Goal: Task Accomplishment & Management: Use online tool/utility

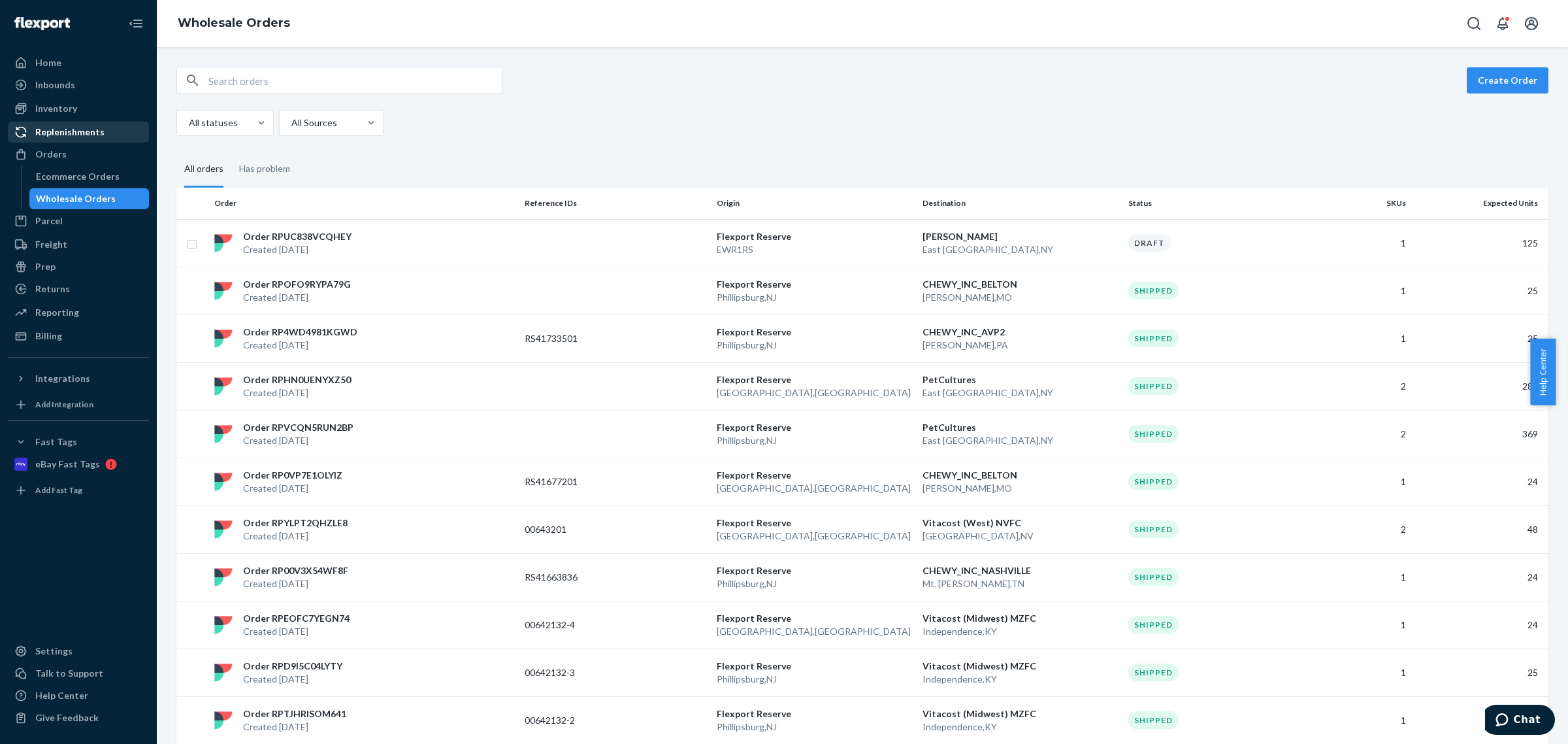
click at [82, 131] on div "Replenishments" at bounding box center [70, 132] width 69 height 13
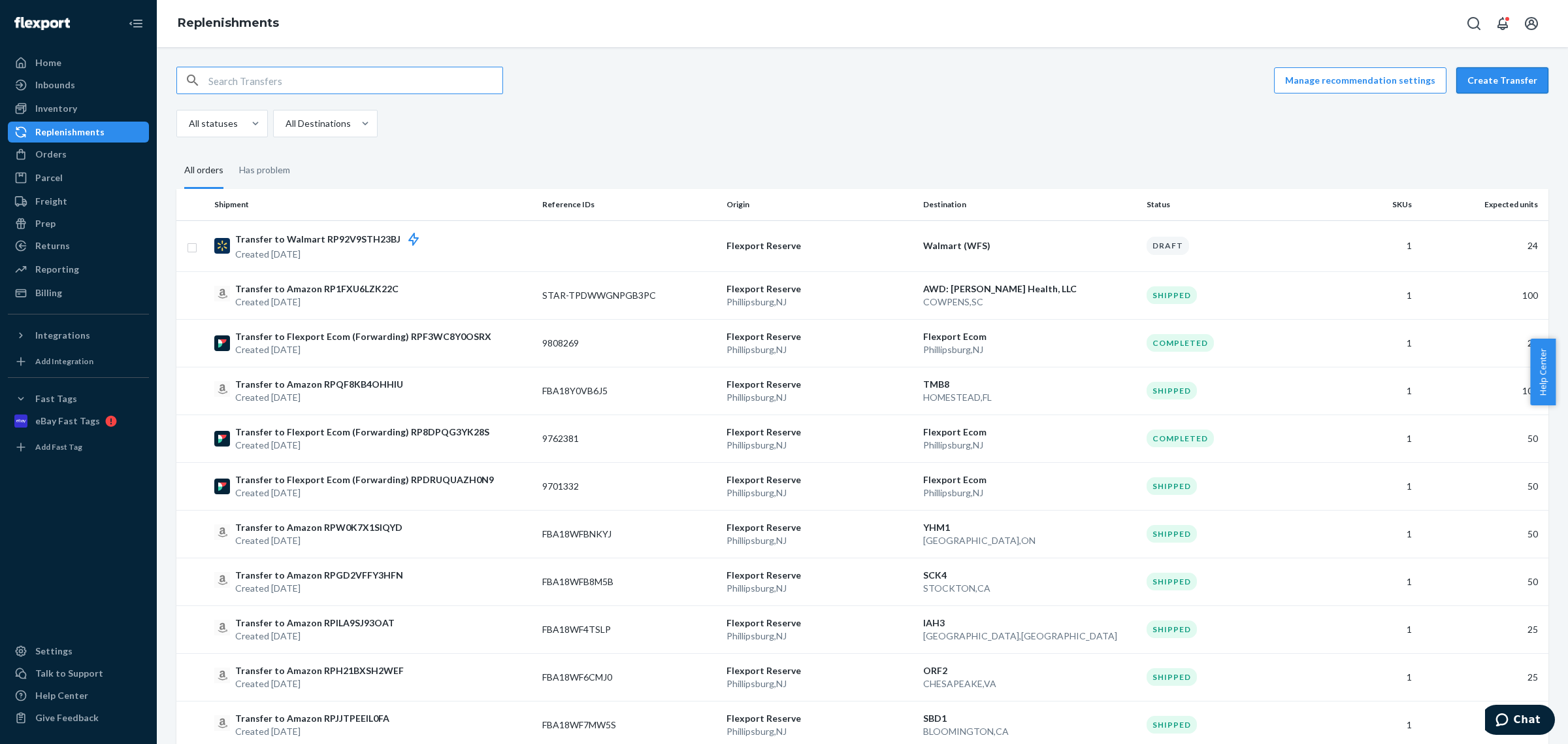
click at [1497, 85] on button "Create Transfer" at bounding box center [1502, 80] width 92 height 26
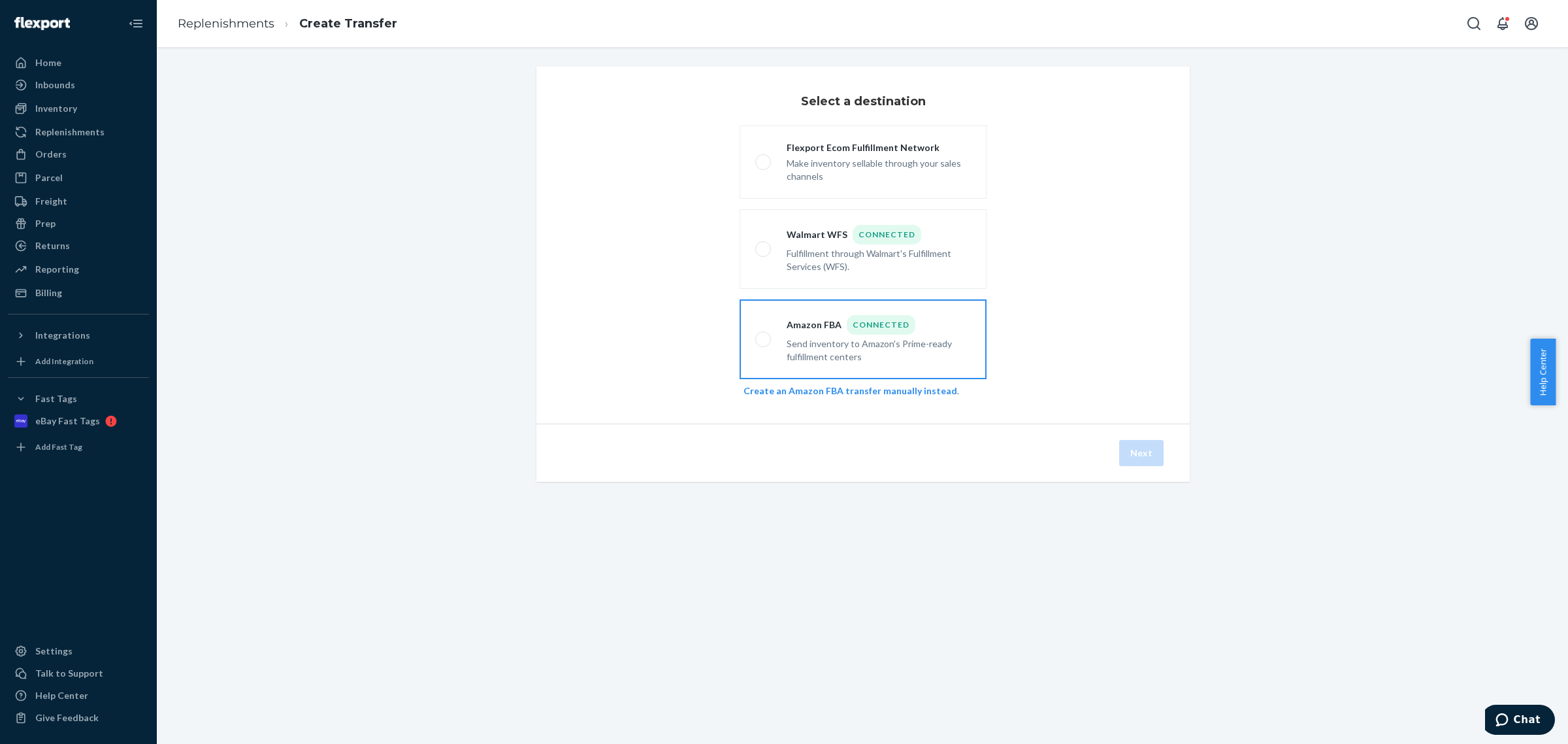
click at [860, 324] on div "Connected" at bounding box center [881, 325] width 69 height 19
click at [764, 335] on input "Amazon FBA Connected Send inventory to Amazon's Prime-ready fulfillment centers" at bounding box center [759, 339] width 9 height 9
radio input "true"
click at [1134, 449] on button "Next" at bounding box center [1141, 453] width 45 height 26
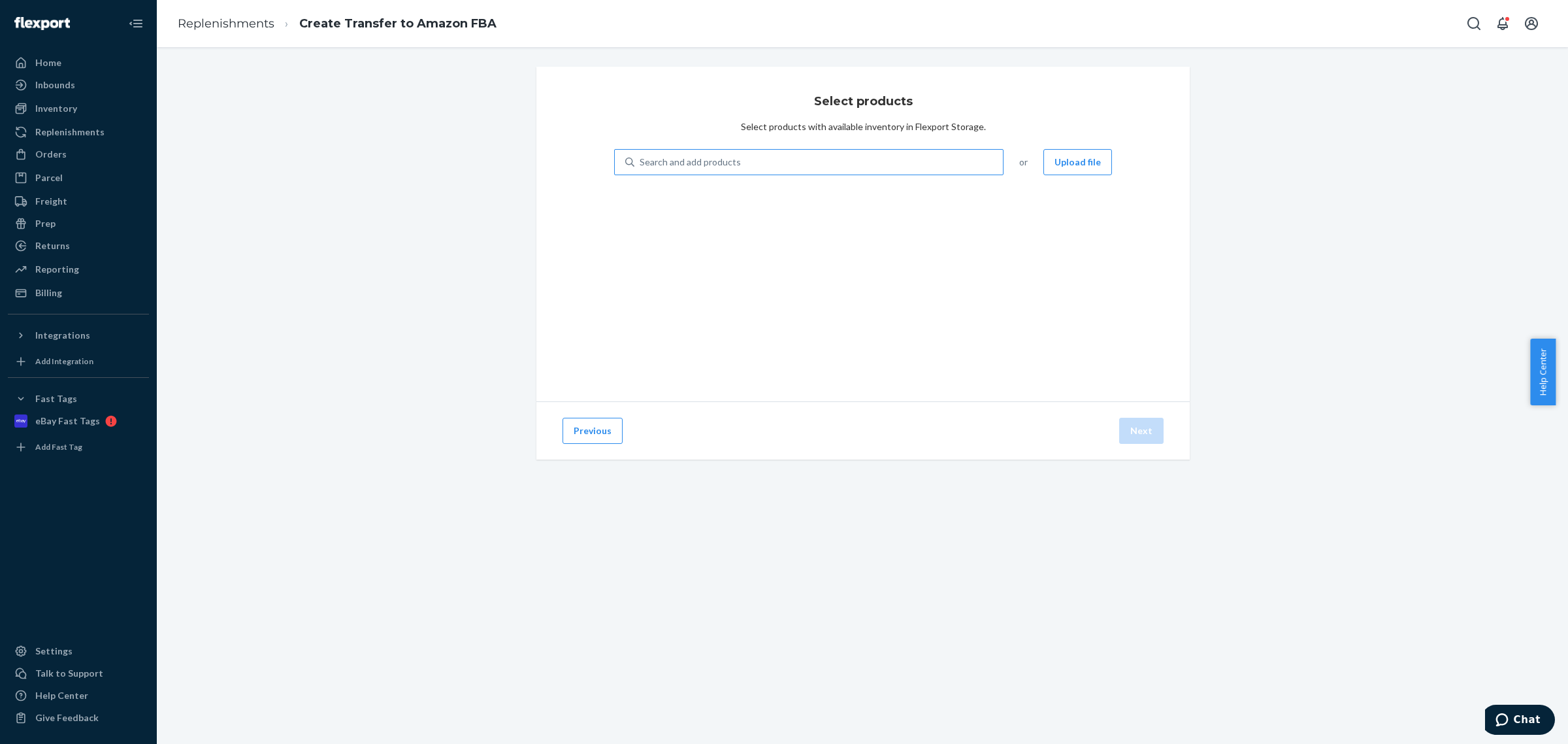
click at [844, 158] on div "Search and add products" at bounding box center [818, 161] width 369 height 23
click at [641, 158] on input "Search and add products" at bounding box center [640, 162] width 1 height 13
type input "calm"
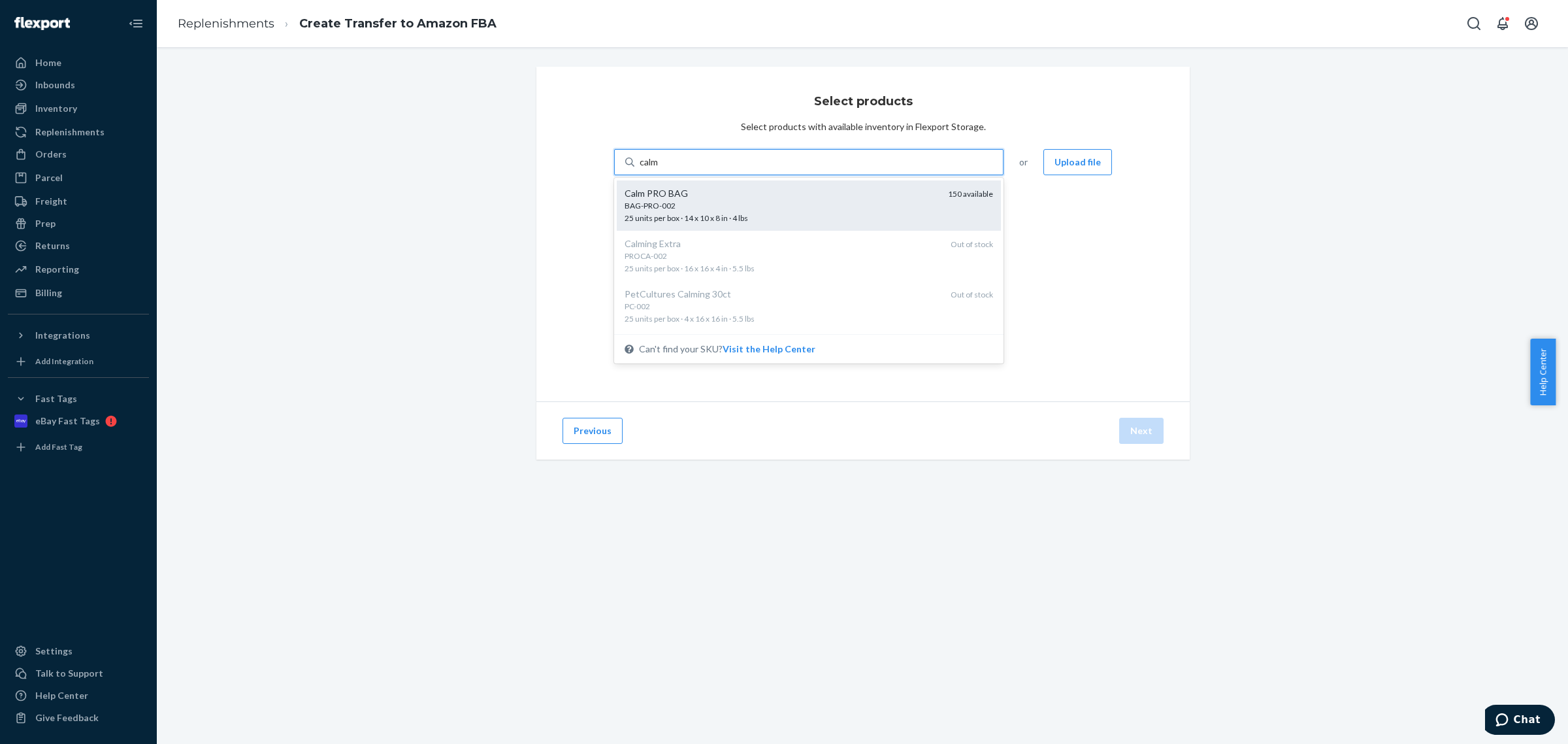
click at [812, 211] on div "BAG-PRO-002 25 units per box · 14 x 10 x 8 in · 4 lbs" at bounding box center [781, 212] width 313 height 24
click at [660, 169] on input "calm" at bounding box center [650, 162] width 20 height 13
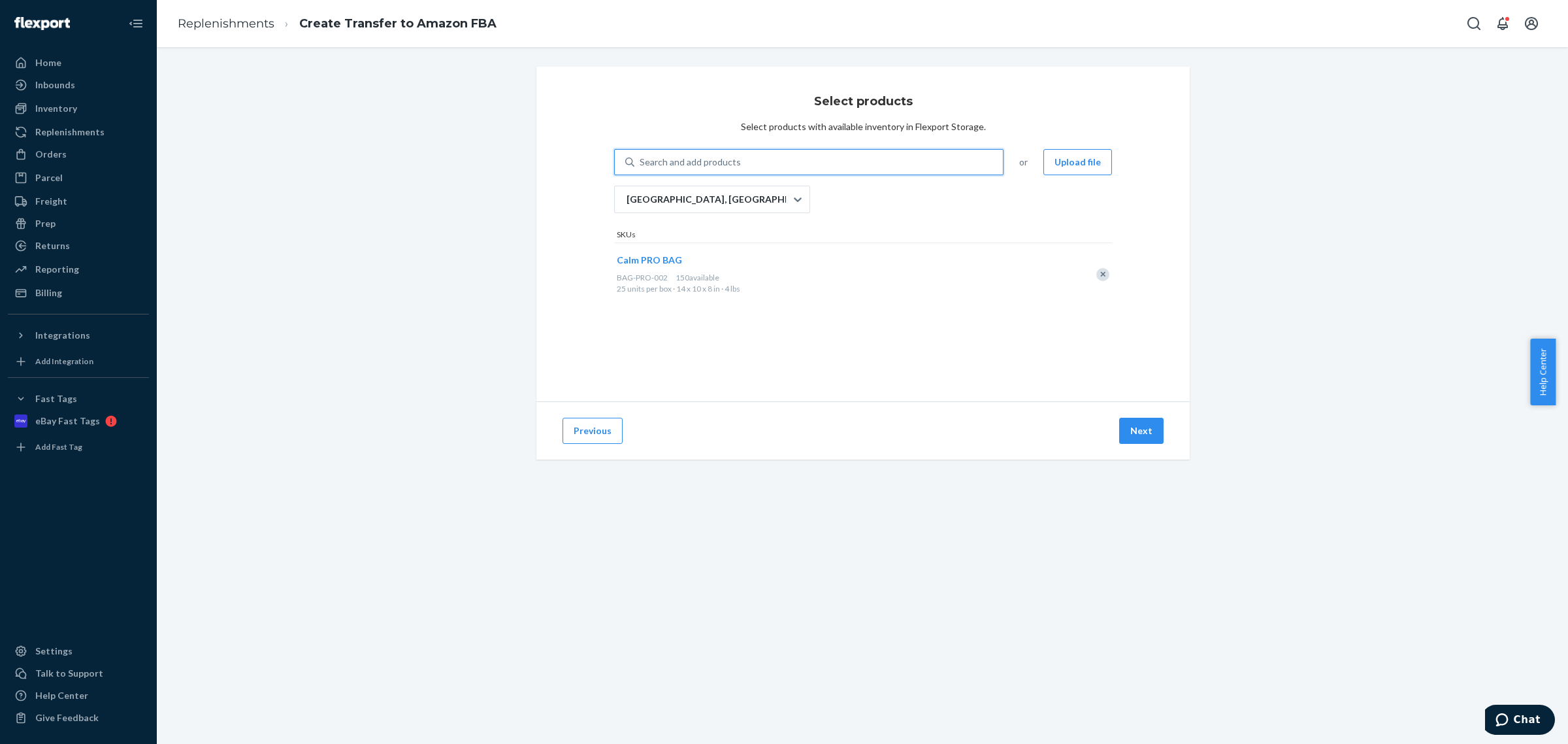
click at [848, 161] on div "Search and add products" at bounding box center [818, 161] width 369 height 23
click at [641, 161] on input "0 results available. Select is focused ,type to refine list, press Down to open…" at bounding box center [640, 162] width 1 height 13
type input "dail"
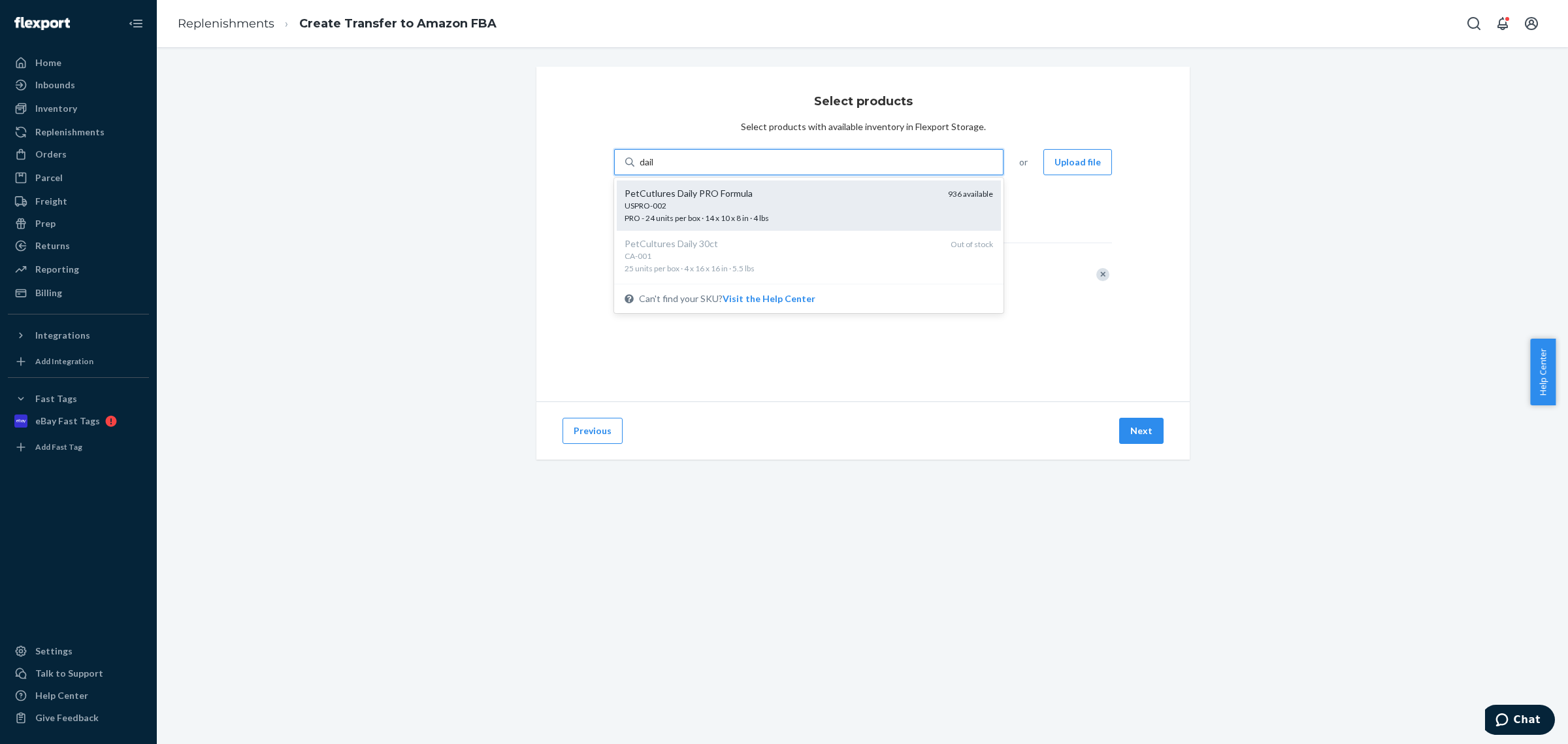
click at [838, 197] on div "PetCutlures Daily PRO Formula" at bounding box center [781, 193] width 313 height 13
click at [655, 169] on input "dail" at bounding box center [648, 162] width 16 height 13
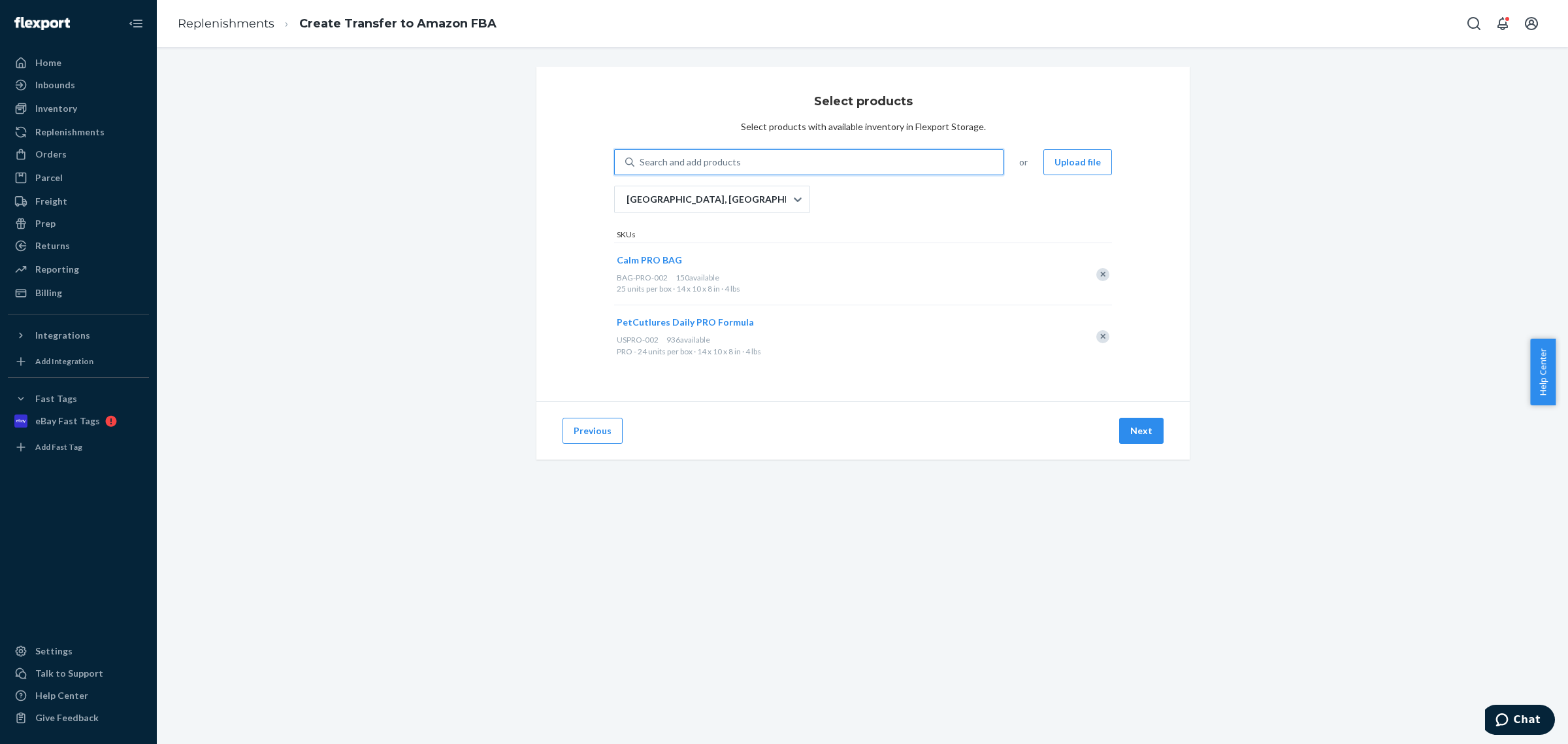
click at [772, 155] on div "Search and add products" at bounding box center [818, 161] width 369 height 23
click at [641, 155] on input "0 results available. Select is focused ,type to refine list, press Down to open…" at bounding box center [640, 162] width 1 height 13
type input "skin"
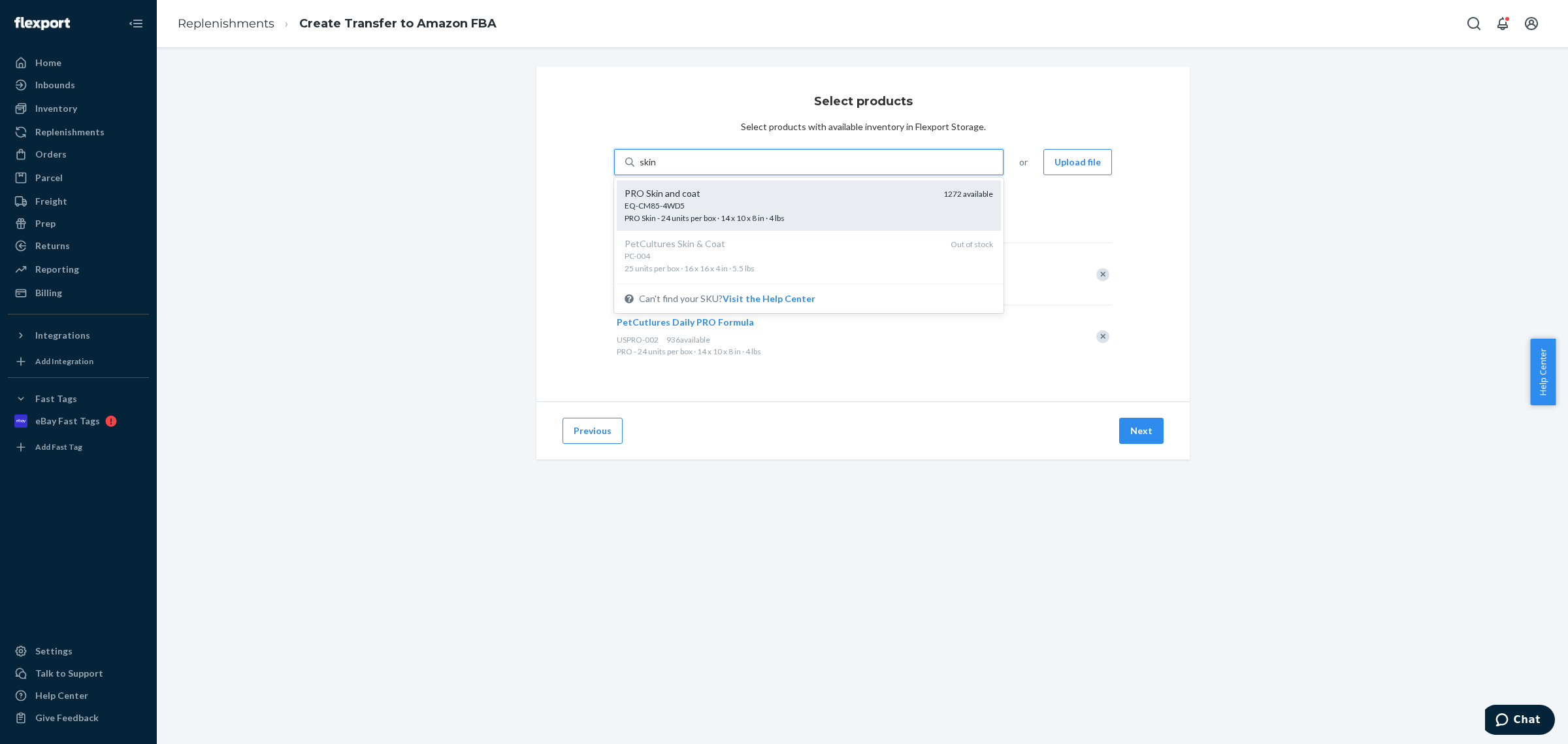
click at [856, 197] on div "PRO Skin and coat" at bounding box center [778, 193] width 309 height 13
click at [657, 169] on input "skin" at bounding box center [648, 162] width 17 height 13
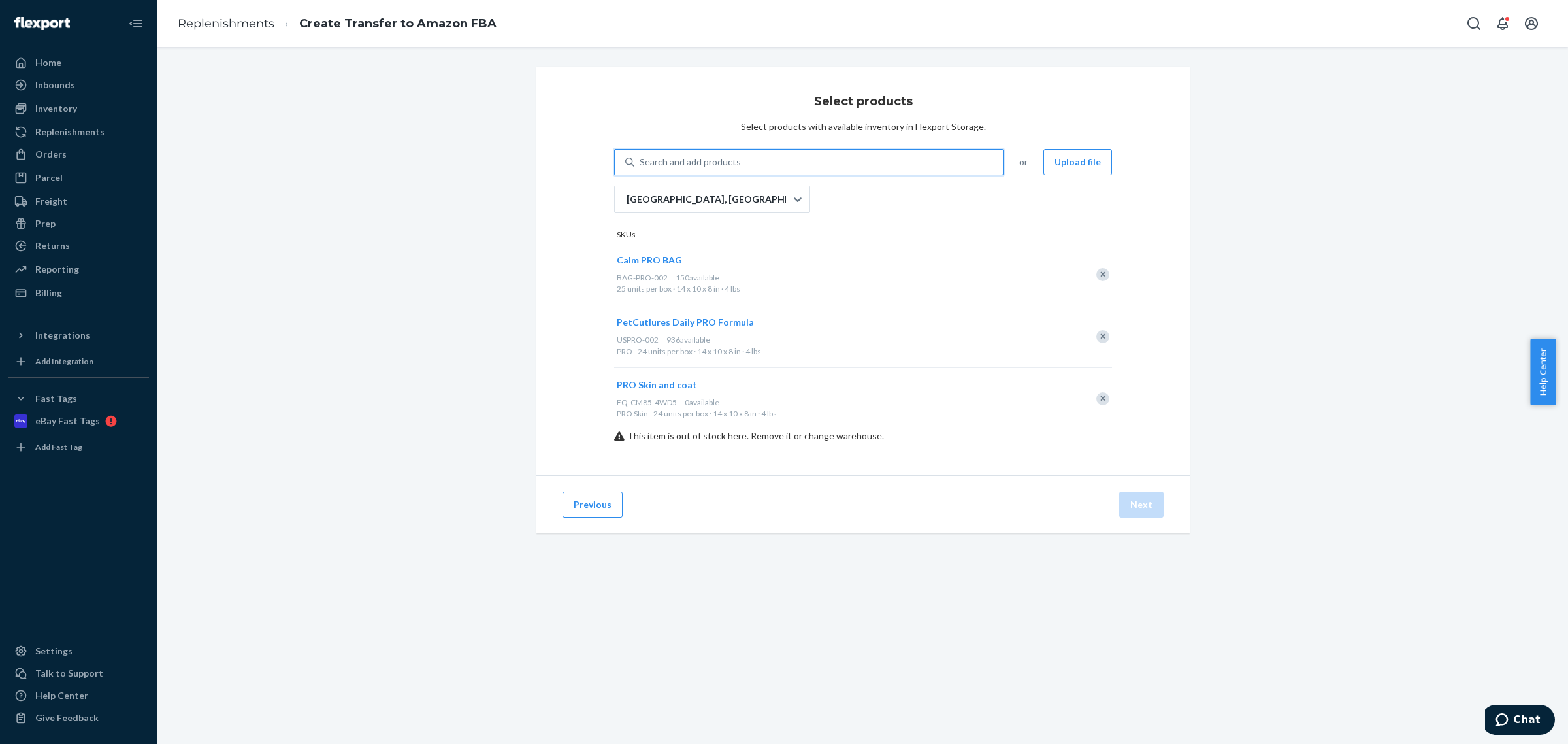
click at [1096, 404] on div "Remove Item" at bounding box center [1103, 399] width 13 height 13
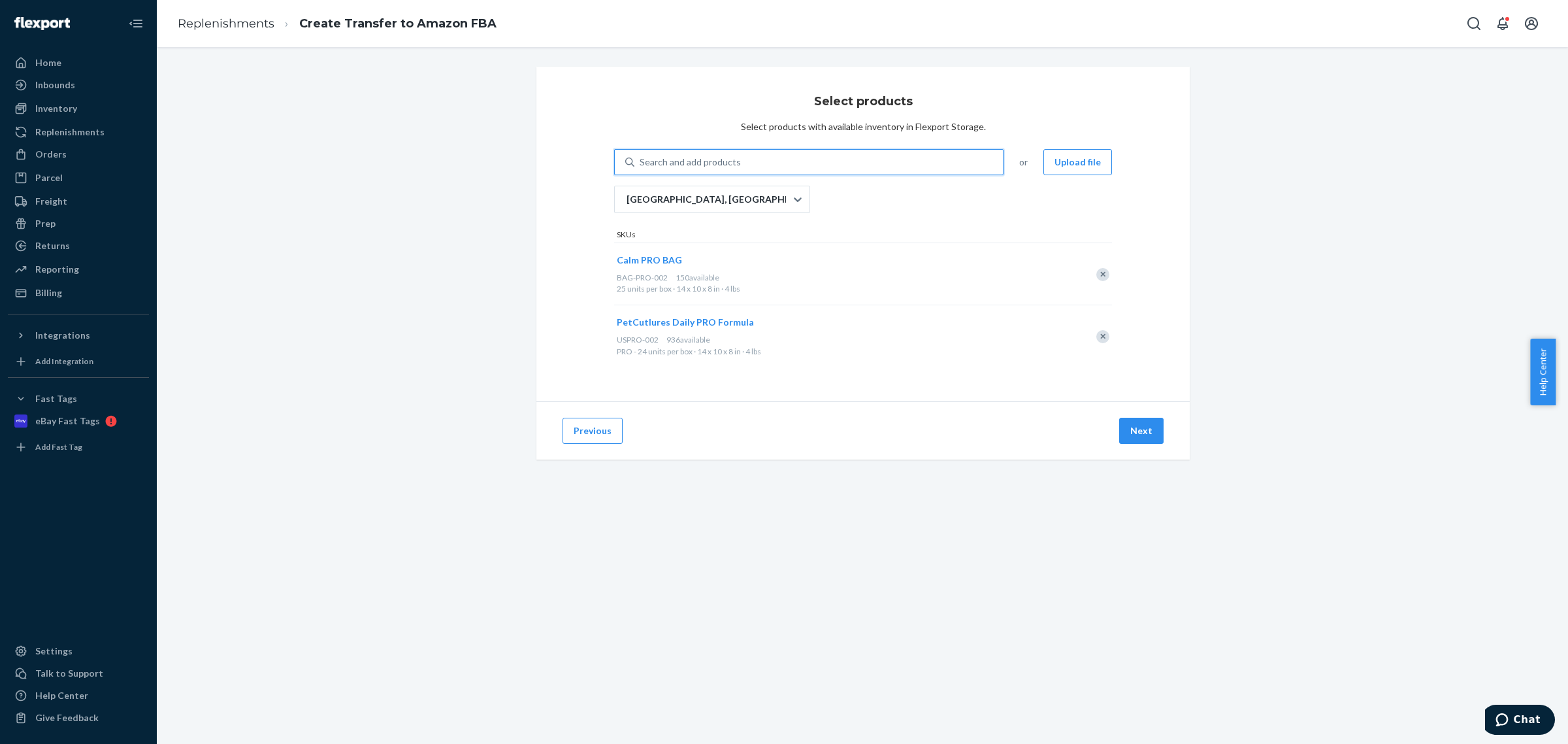
click at [792, 158] on div "Search and add products" at bounding box center [818, 161] width 369 height 23
click at [641, 158] on input "0 results available. Use Up and Down to choose options, press Enter to select t…" at bounding box center [640, 162] width 1 height 13
type input "hip"
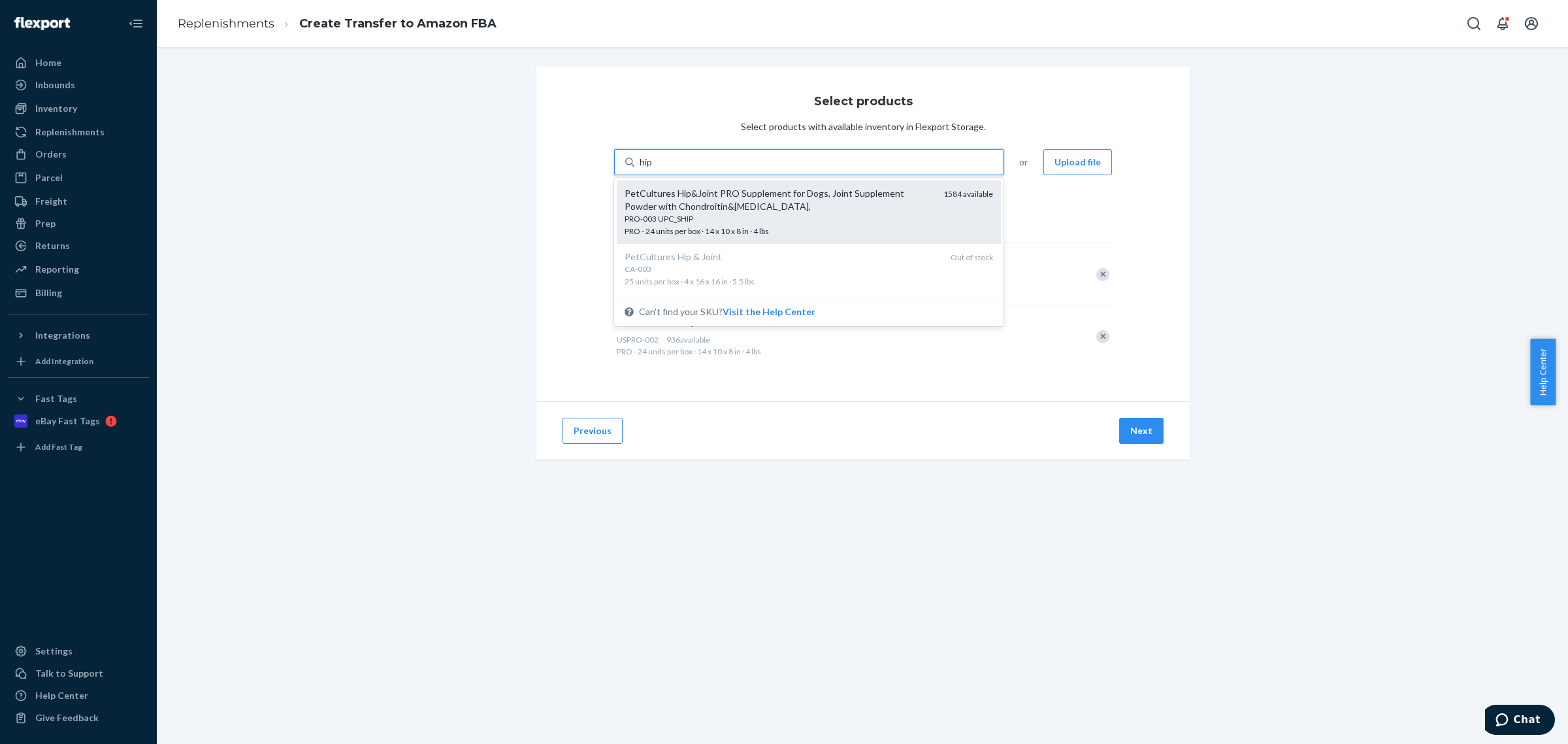
click at [844, 198] on div "PetCultures Hip&Joint PRO Supplement for Dogs, Joint Supplement Powder with Cho…" at bounding box center [778, 199] width 309 height 26
click at [653, 169] on input "hip" at bounding box center [646, 162] width 14 height 13
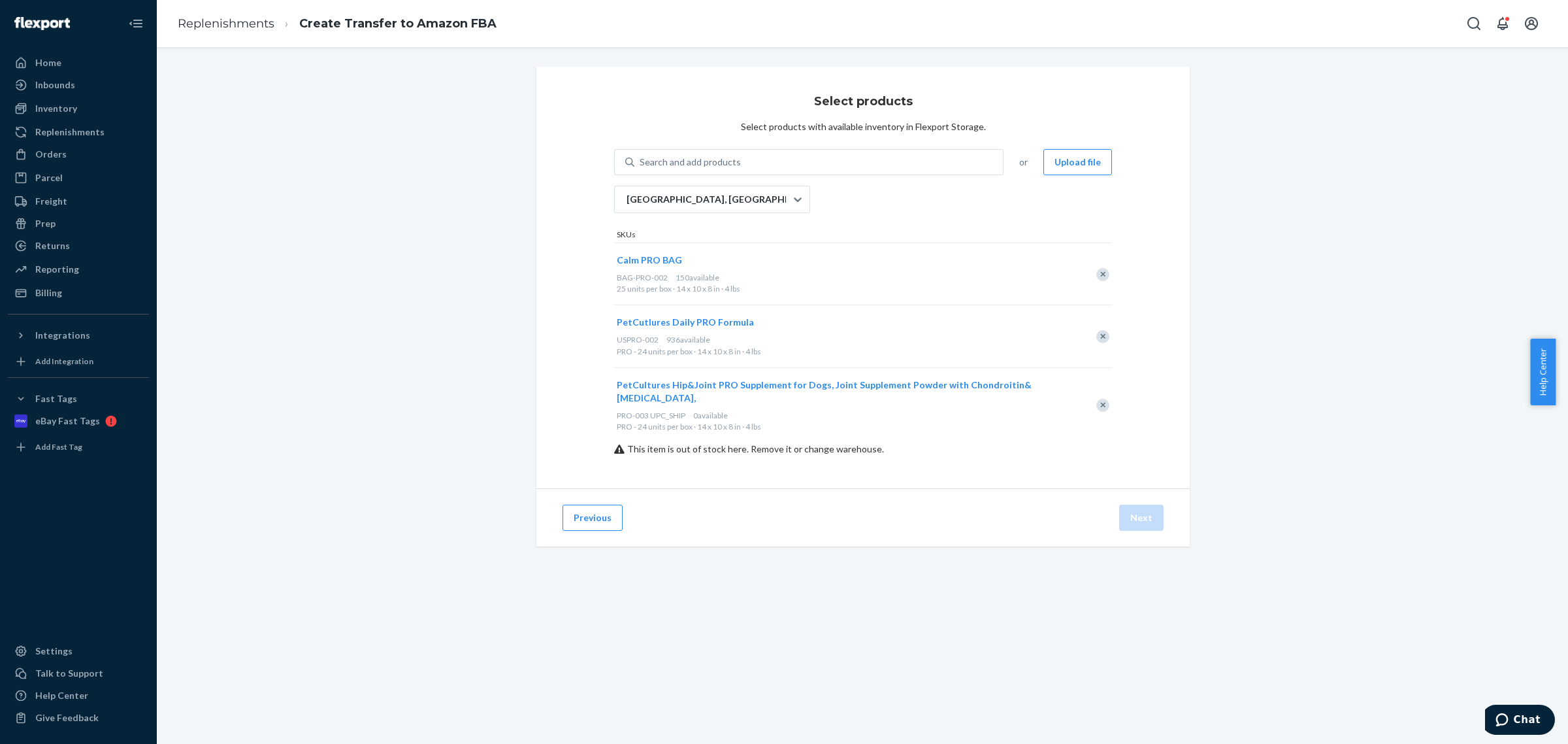
click at [1096, 399] on div "Remove Item" at bounding box center [1103, 405] width 13 height 13
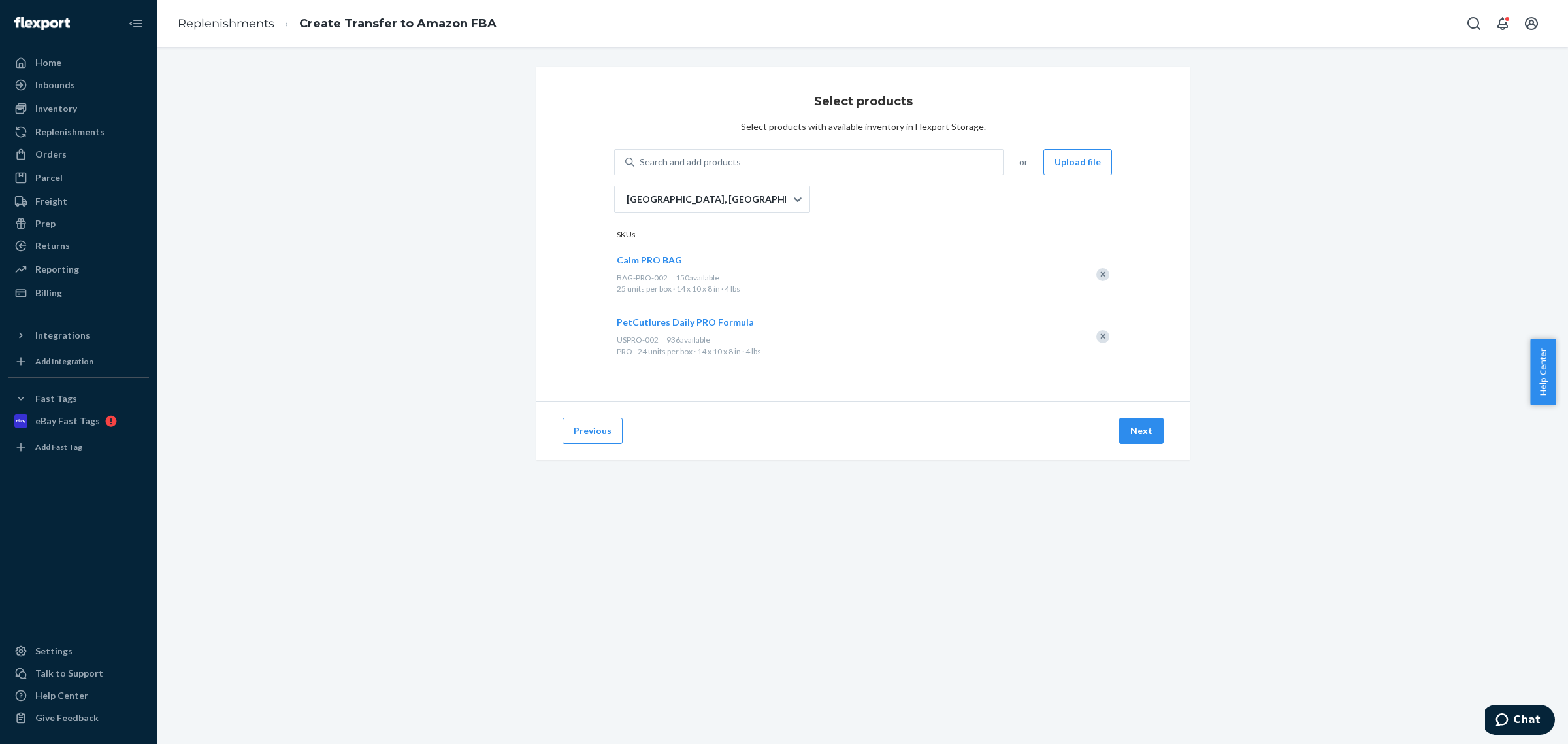
click at [1096, 270] on div "Remove Item" at bounding box center [1103, 275] width 13 height 13
drag, startPoint x: 1102, startPoint y: 277, endPoint x: 1092, endPoint y: 273, distance: 10.8
click at [1103, 278] on div at bounding box center [1096, 274] width 33 height 35
click at [1106, 277] on div "Select products Select products with available inventory in Flexport Storage. S…" at bounding box center [863, 234] width 653 height 335
click at [1102, 278] on div "Remove Item" at bounding box center [1103, 275] width 13 height 13
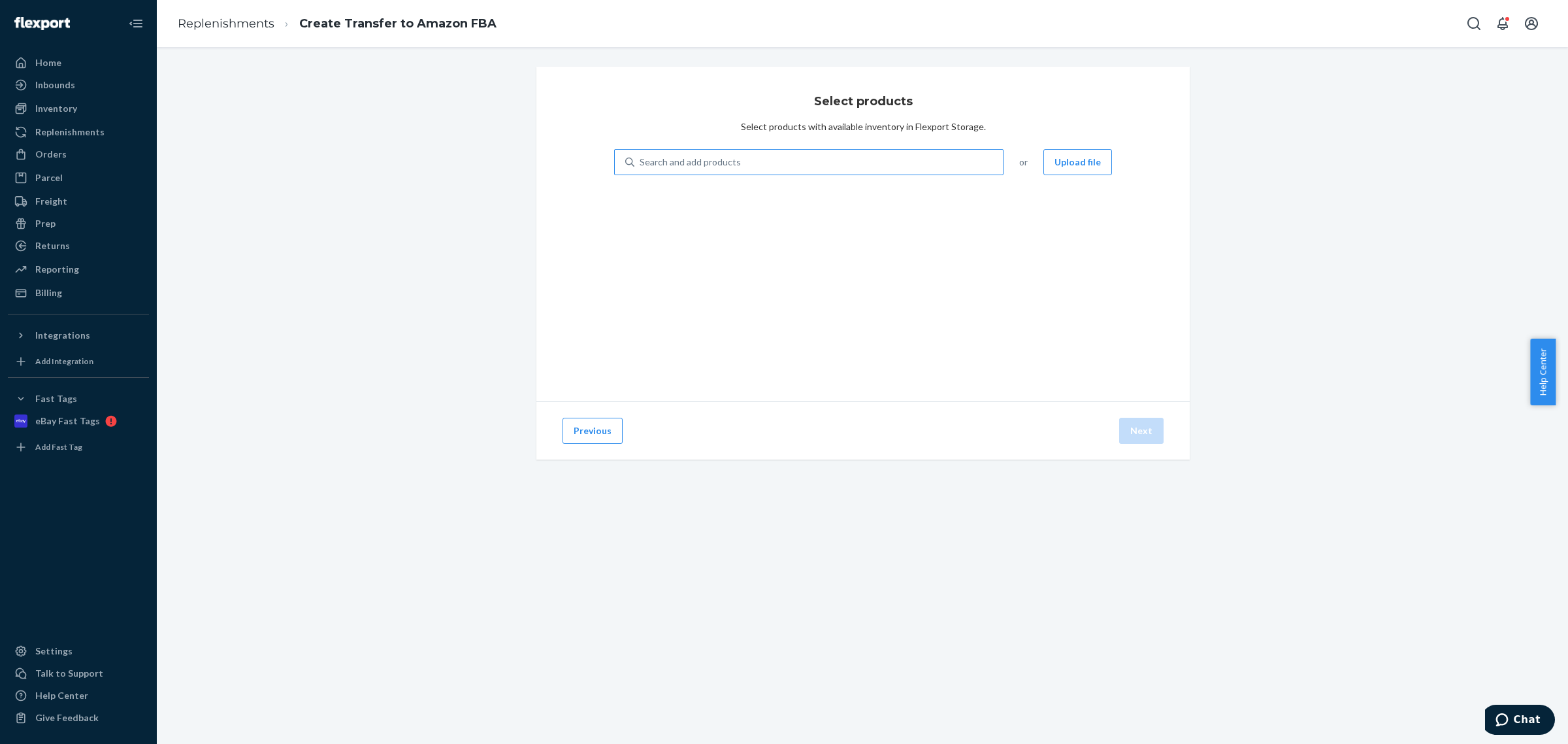
click at [862, 161] on div "Search and add products" at bounding box center [818, 161] width 369 height 23
click at [641, 161] on input "Search and add products" at bounding box center [640, 162] width 1 height 13
type input "hip"
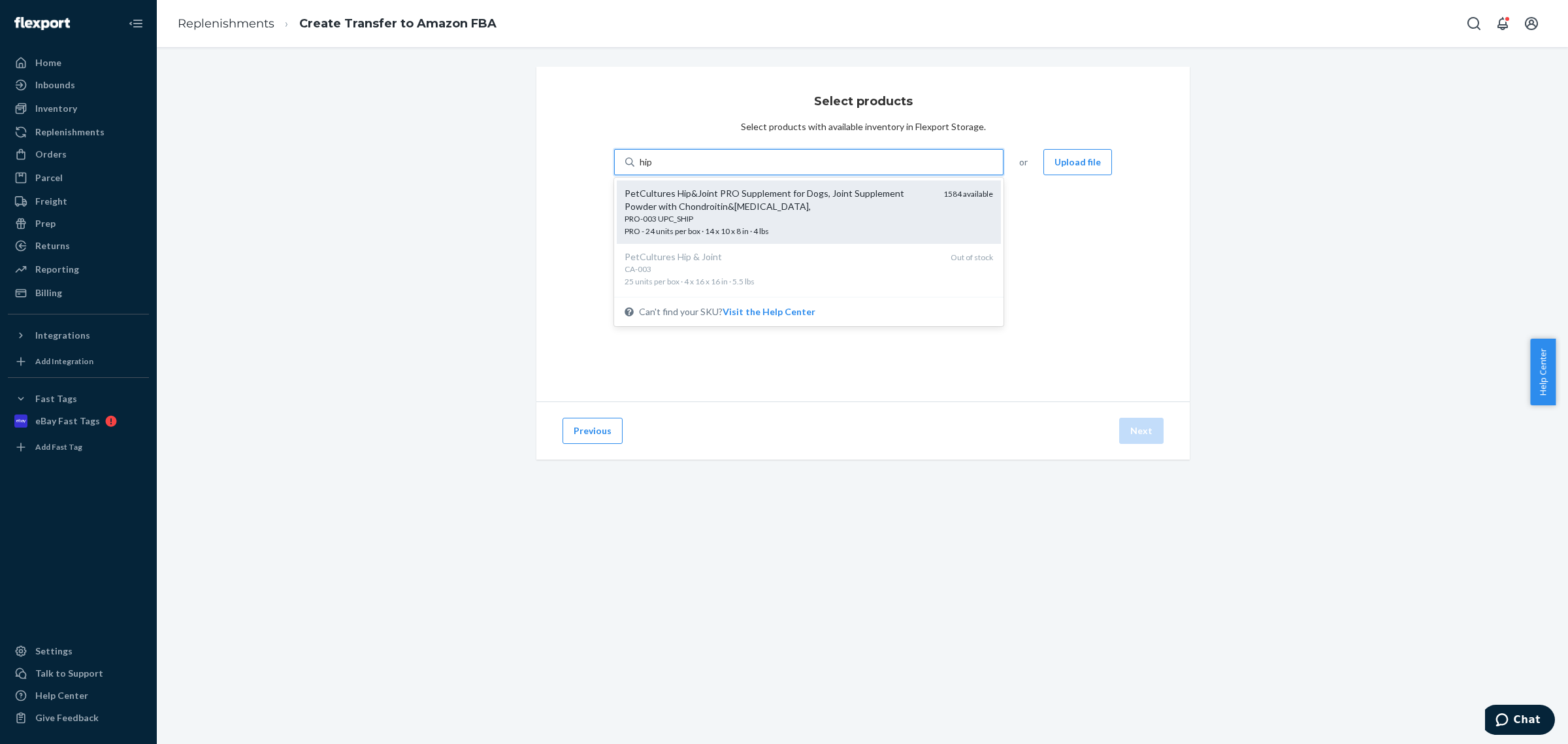
click at [758, 203] on div "PetCultures Hip&Joint PRO Supplement for Dogs, Joint Supplement Powder with Cho…" at bounding box center [778, 199] width 309 height 26
click at [653, 169] on input "hip" at bounding box center [646, 162] width 14 height 13
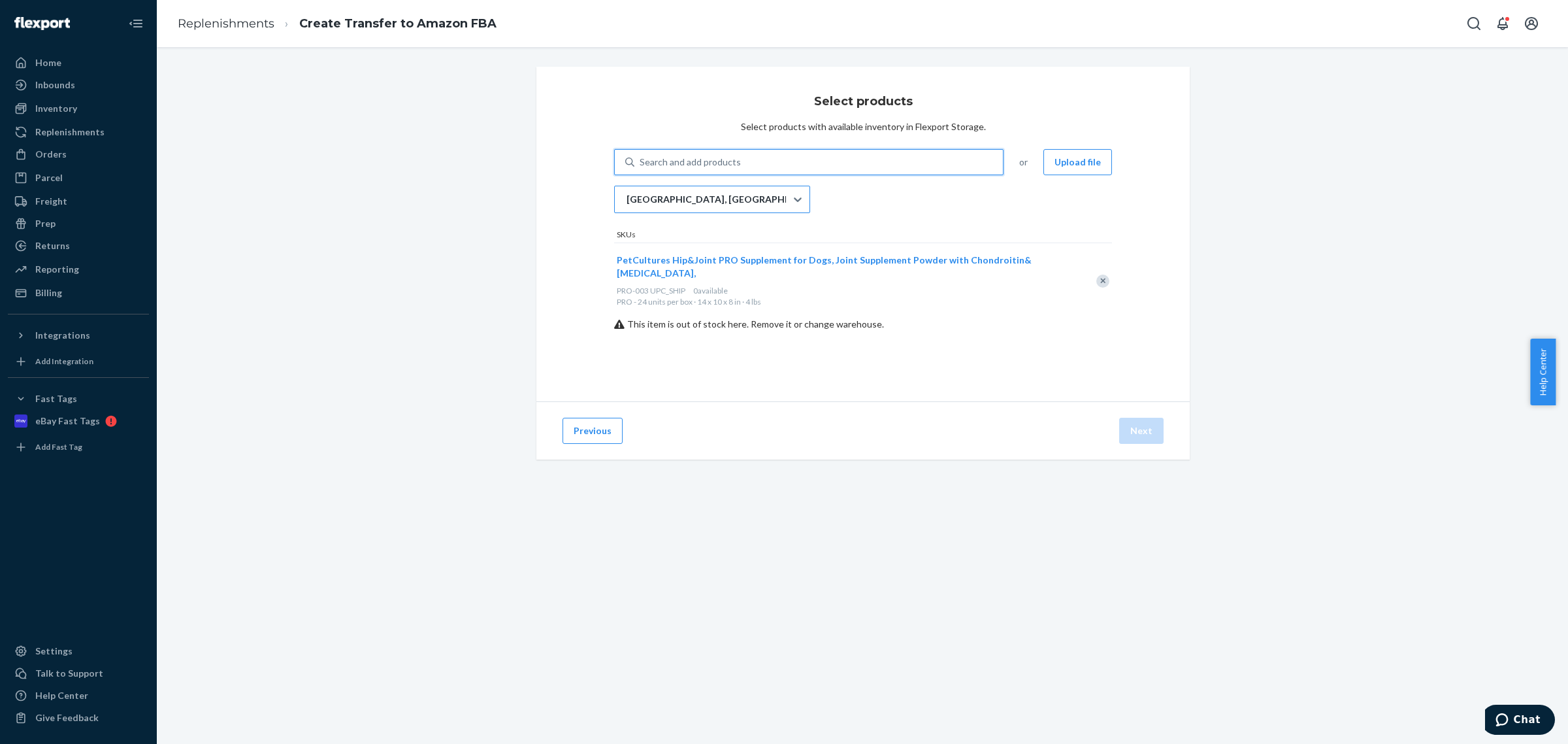
click at [747, 191] on div "[GEOGRAPHIC_DATA], [GEOGRAPHIC_DATA]" at bounding box center [700, 199] width 171 height 26
click at [626, 193] on input "[GEOGRAPHIC_DATA], [GEOGRAPHIC_DATA]" at bounding box center [626, 199] width 1 height 13
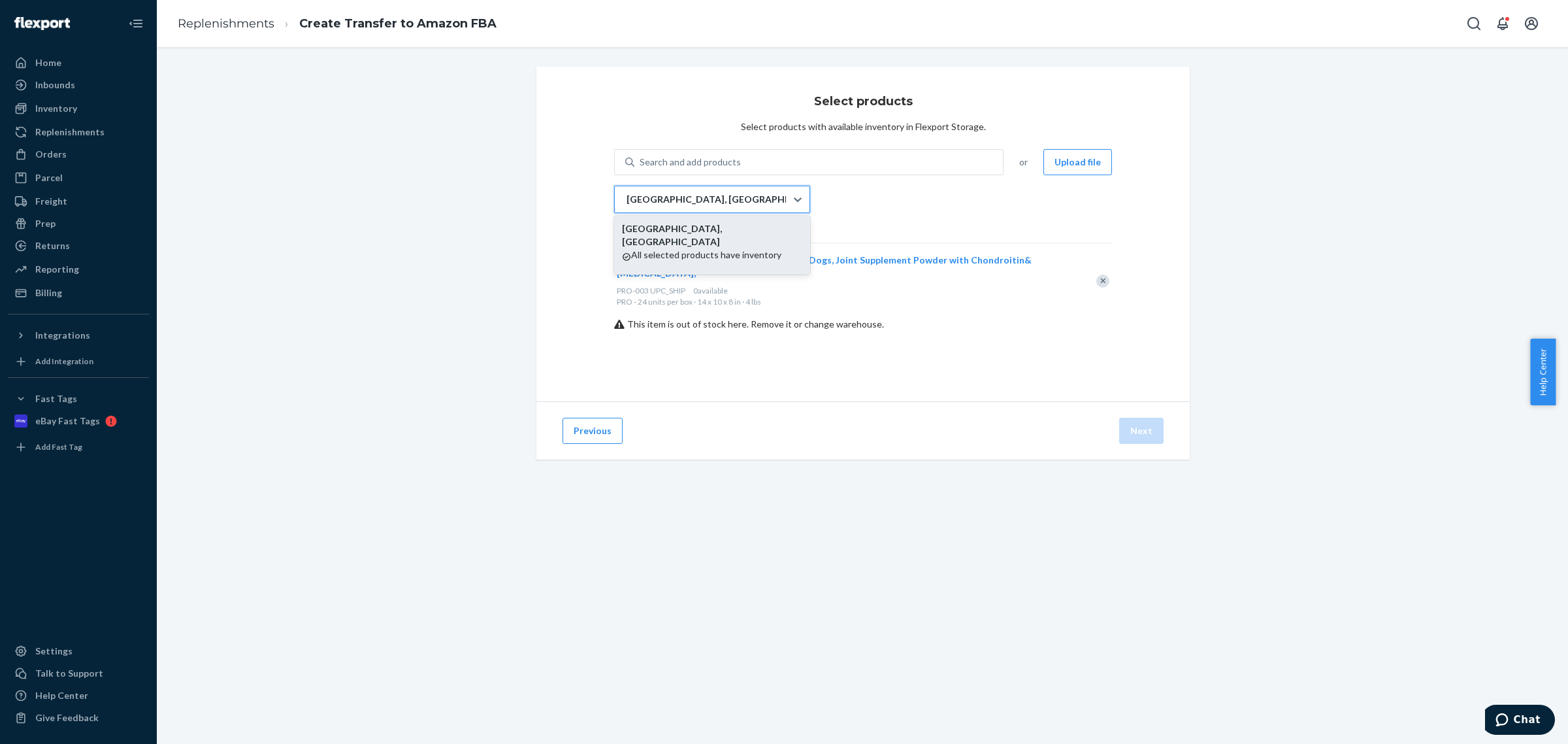
click at [710, 249] on p "All selected products have inventory" at bounding box center [706, 255] width 150 height 13
click at [626, 206] on input "option DFW1RS focused, 1 of 1. 1 result available. Use Up and Down to choose op…" at bounding box center [626, 199] width 1 height 13
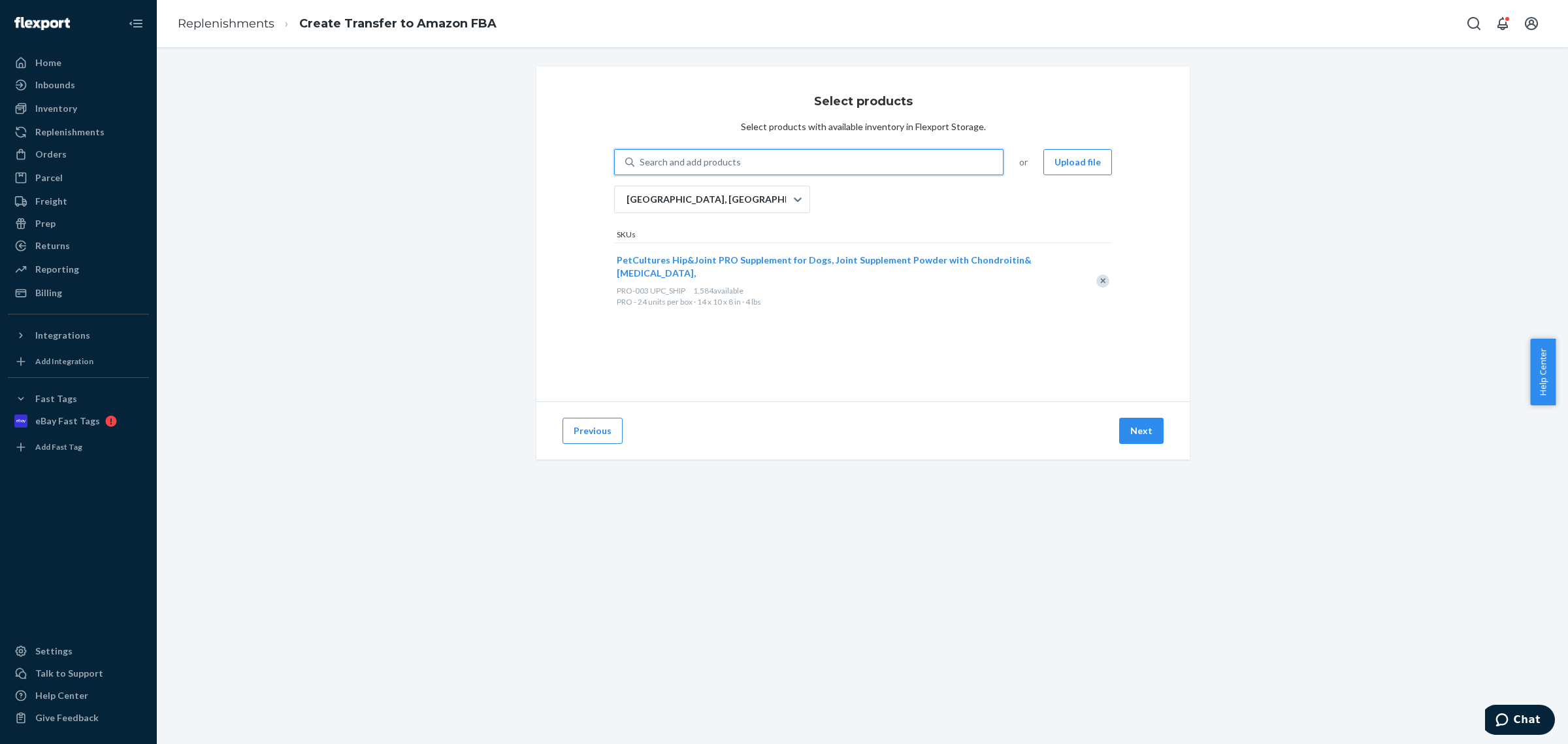
click at [834, 162] on div "Search and add products" at bounding box center [818, 161] width 369 height 23
click at [641, 162] on input "0 results available. Use Up and Down to choose options, press Enter to select t…" at bounding box center [640, 162] width 1 height 13
type input "skin"
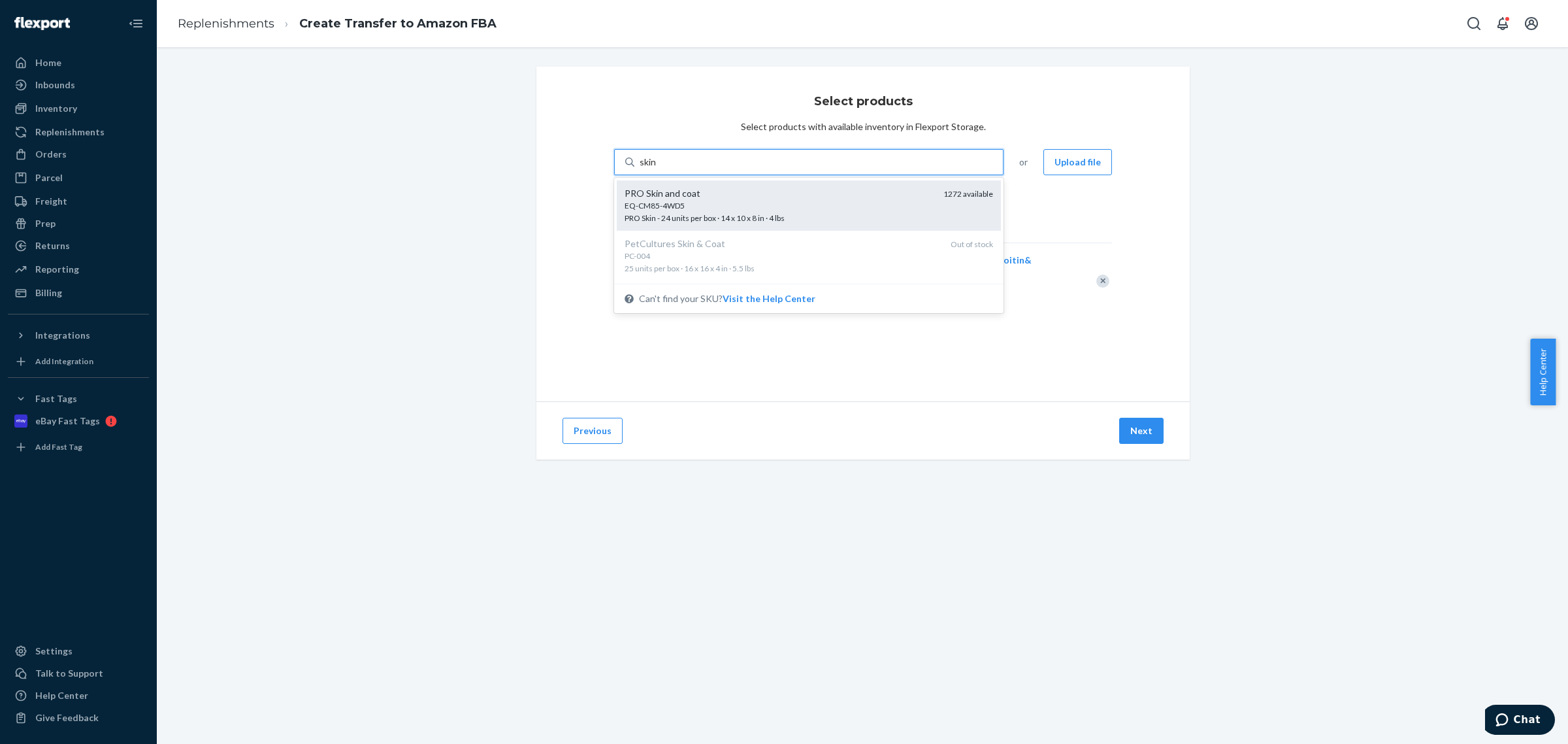
click at [833, 191] on div "PRO Skin and coat" at bounding box center [778, 193] width 309 height 13
click at [657, 169] on input "skin" at bounding box center [648, 162] width 17 height 13
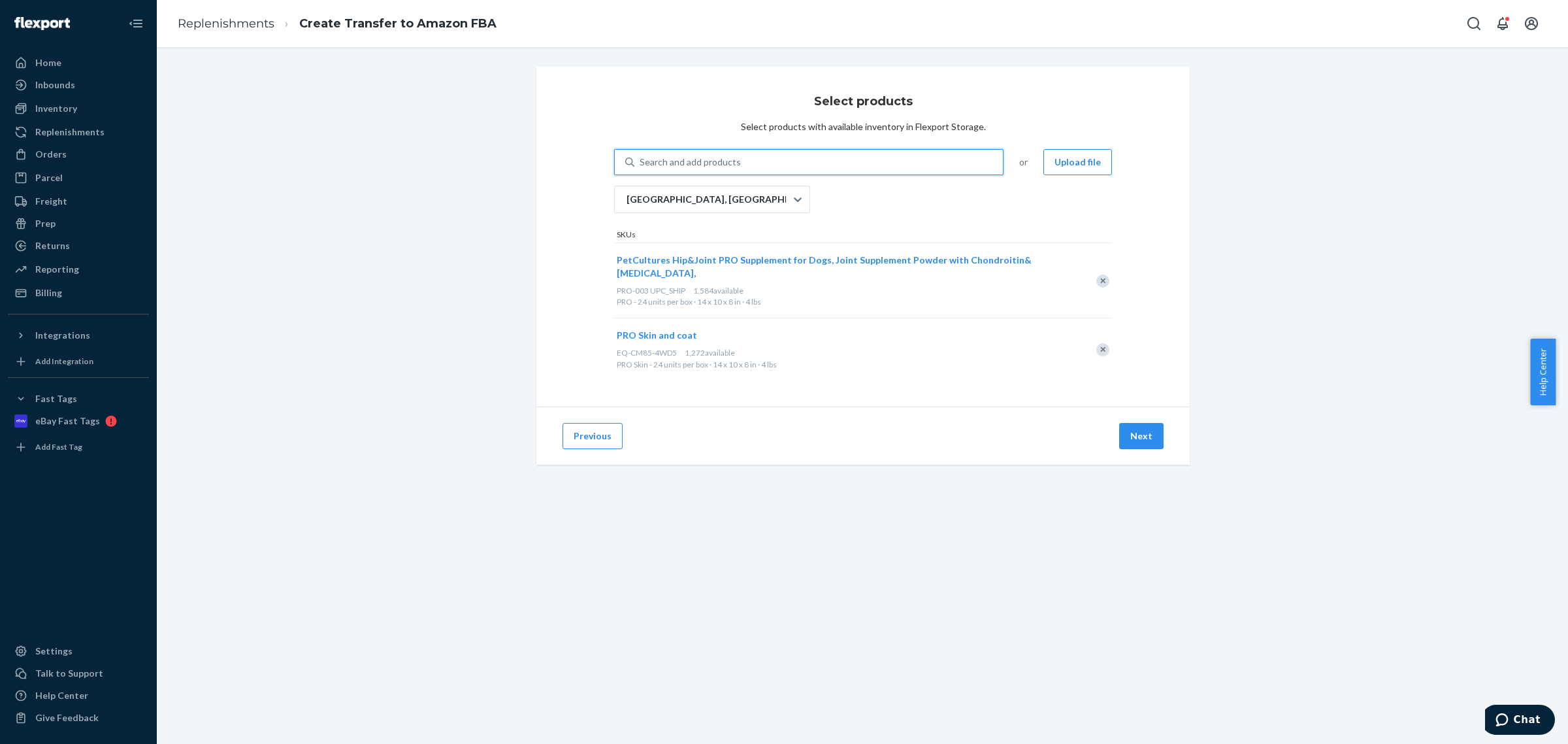
click at [840, 164] on div "Search and add products" at bounding box center [818, 161] width 369 height 23
click at [641, 164] on input "0 results available. Use Up and Down to choose options, press Enter to select t…" at bounding box center [640, 162] width 1 height 13
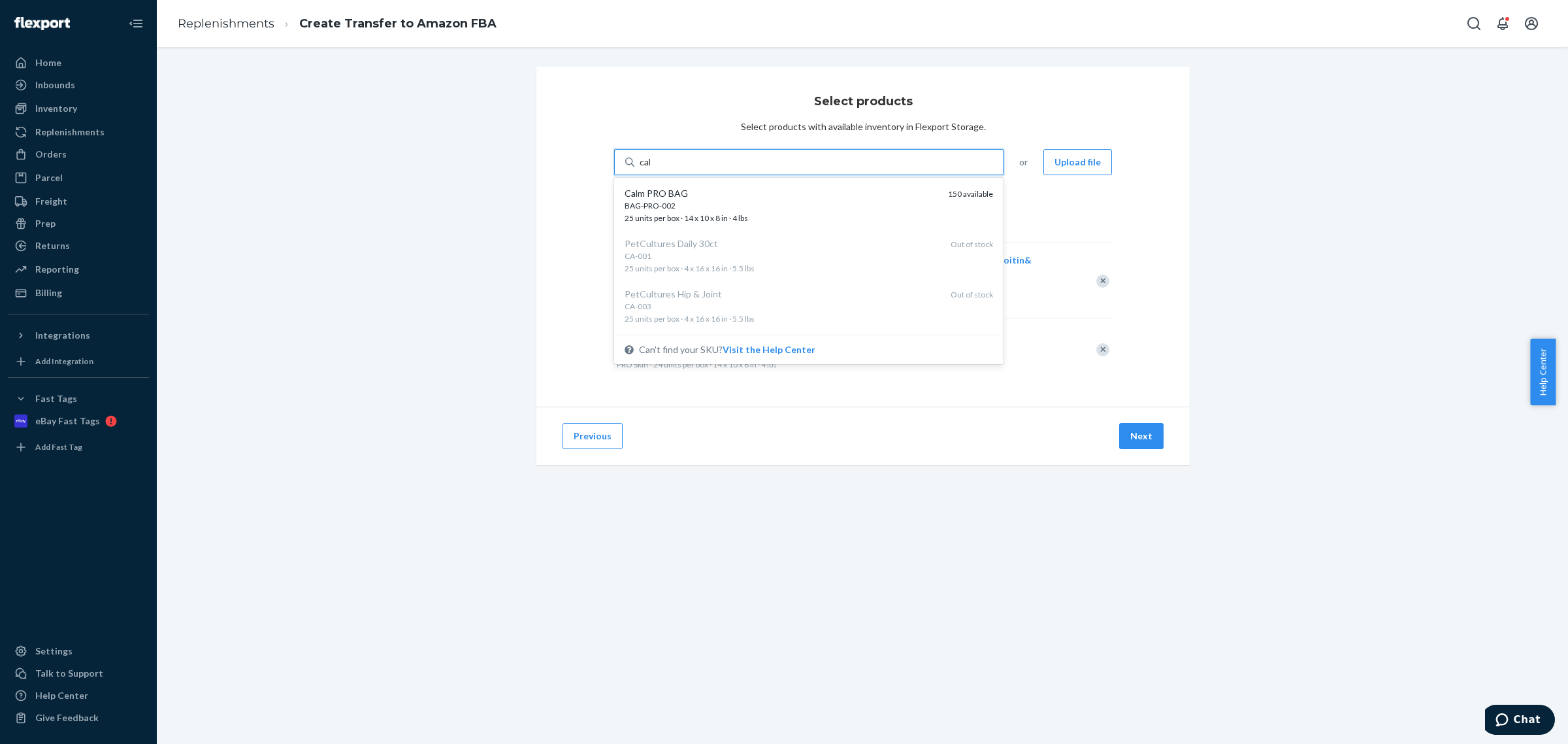
type input "calm"
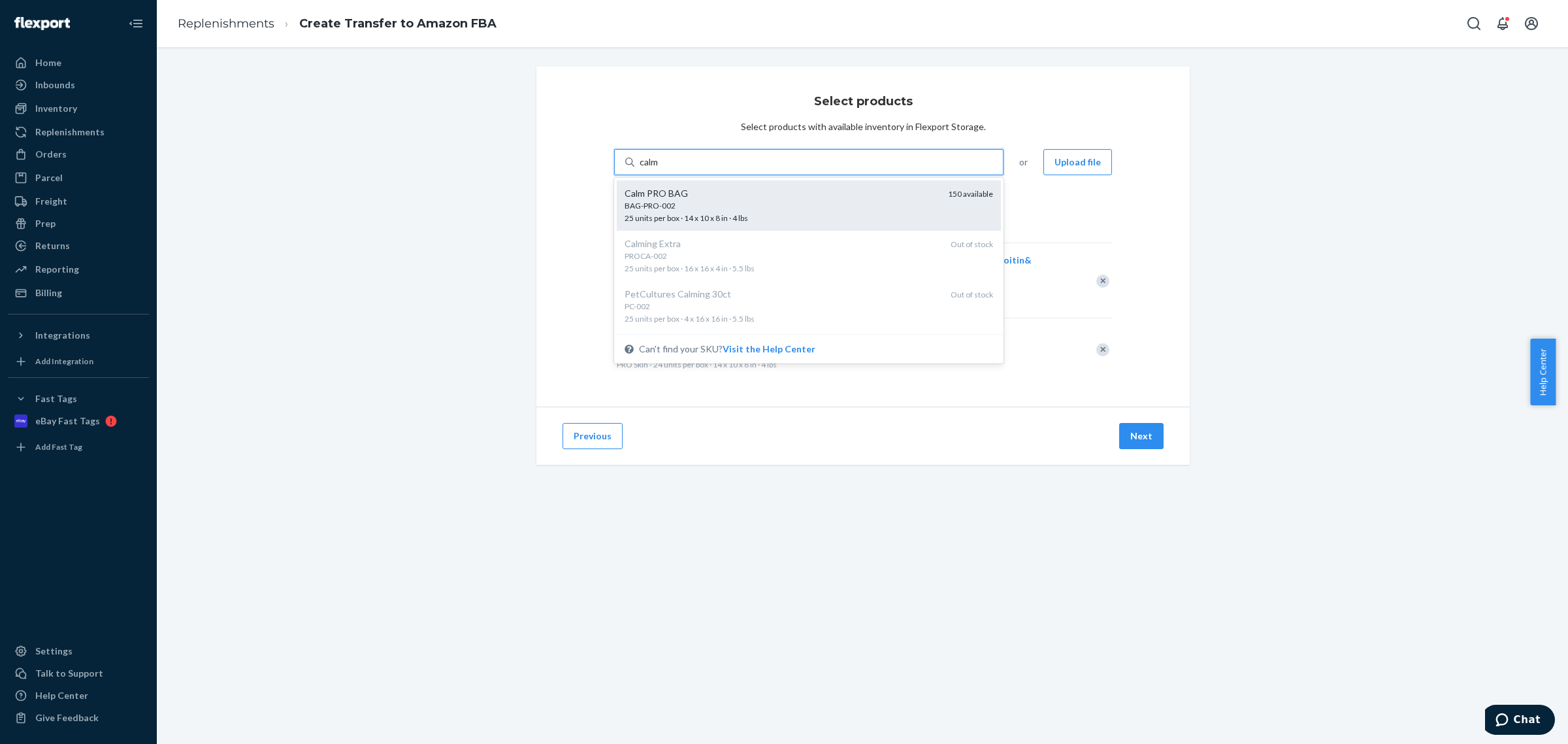
click at [827, 191] on div "Calm PRO BAG" at bounding box center [781, 193] width 313 height 13
click at [660, 169] on input "calm" at bounding box center [650, 162] width 20 height 13
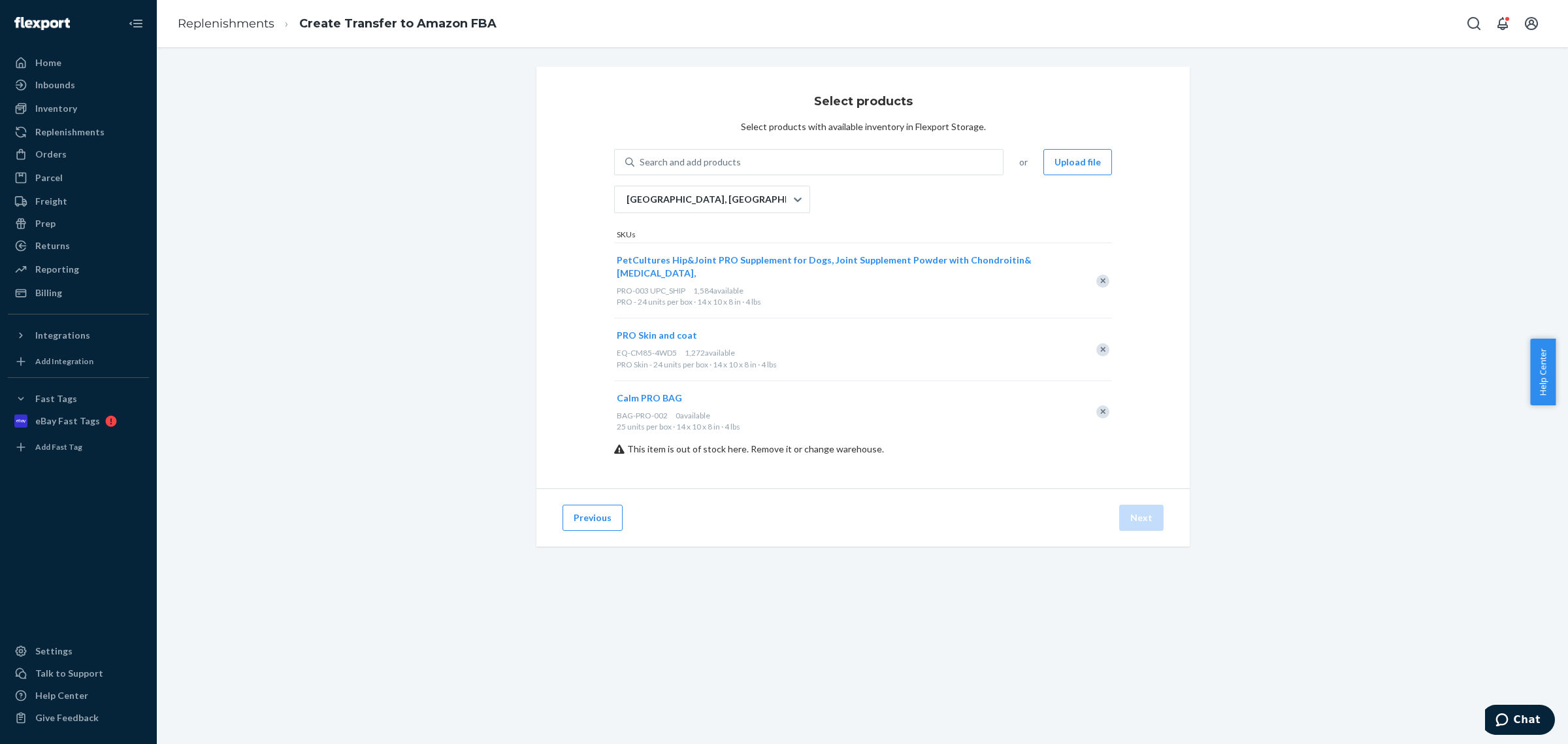
click at [1096, 405] on div "Remove Item" at bounding box center [1103, 412] width 13 height 13
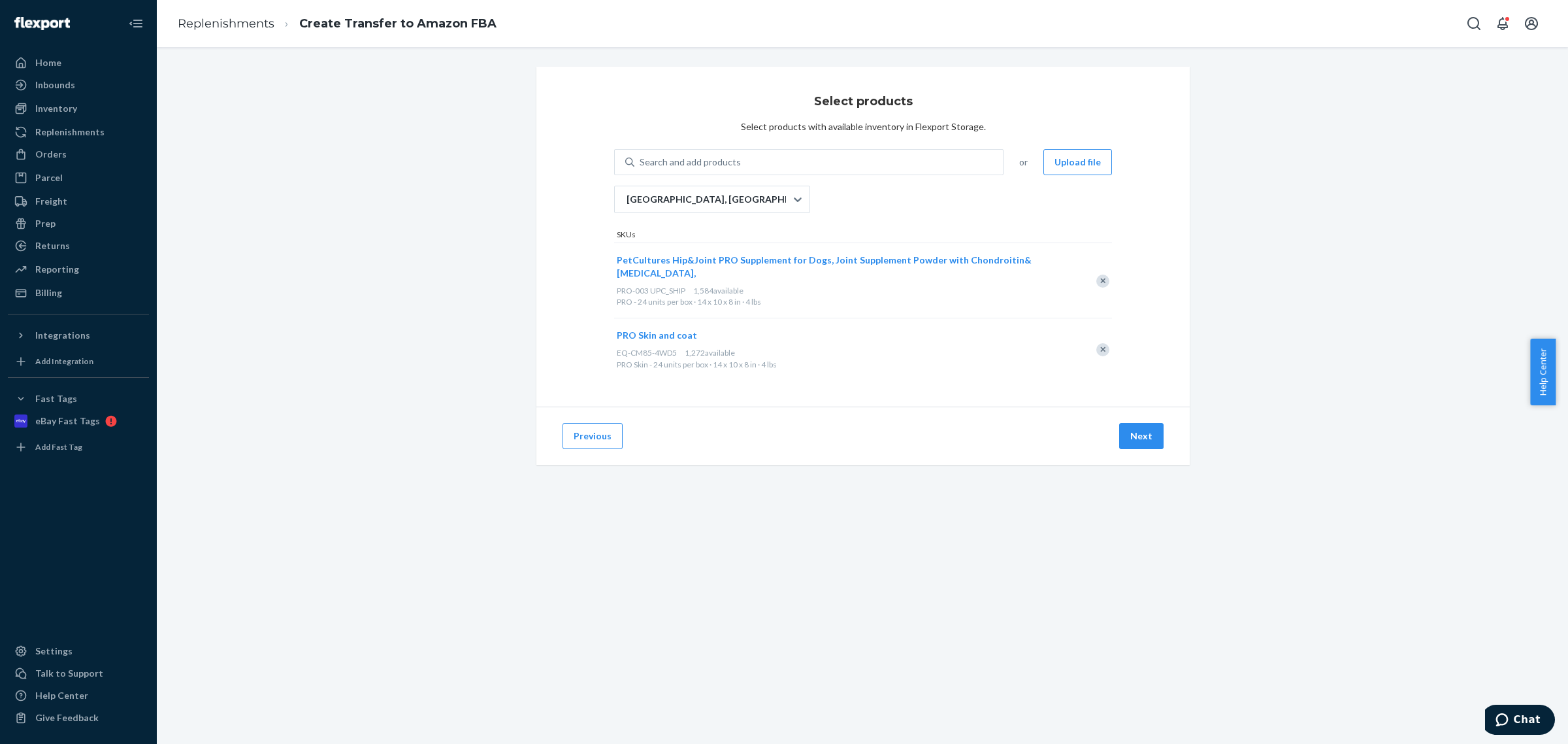
click at [1098, 280] on div "Remove Item" at bounding box center [1103, 281] width 13 height 13
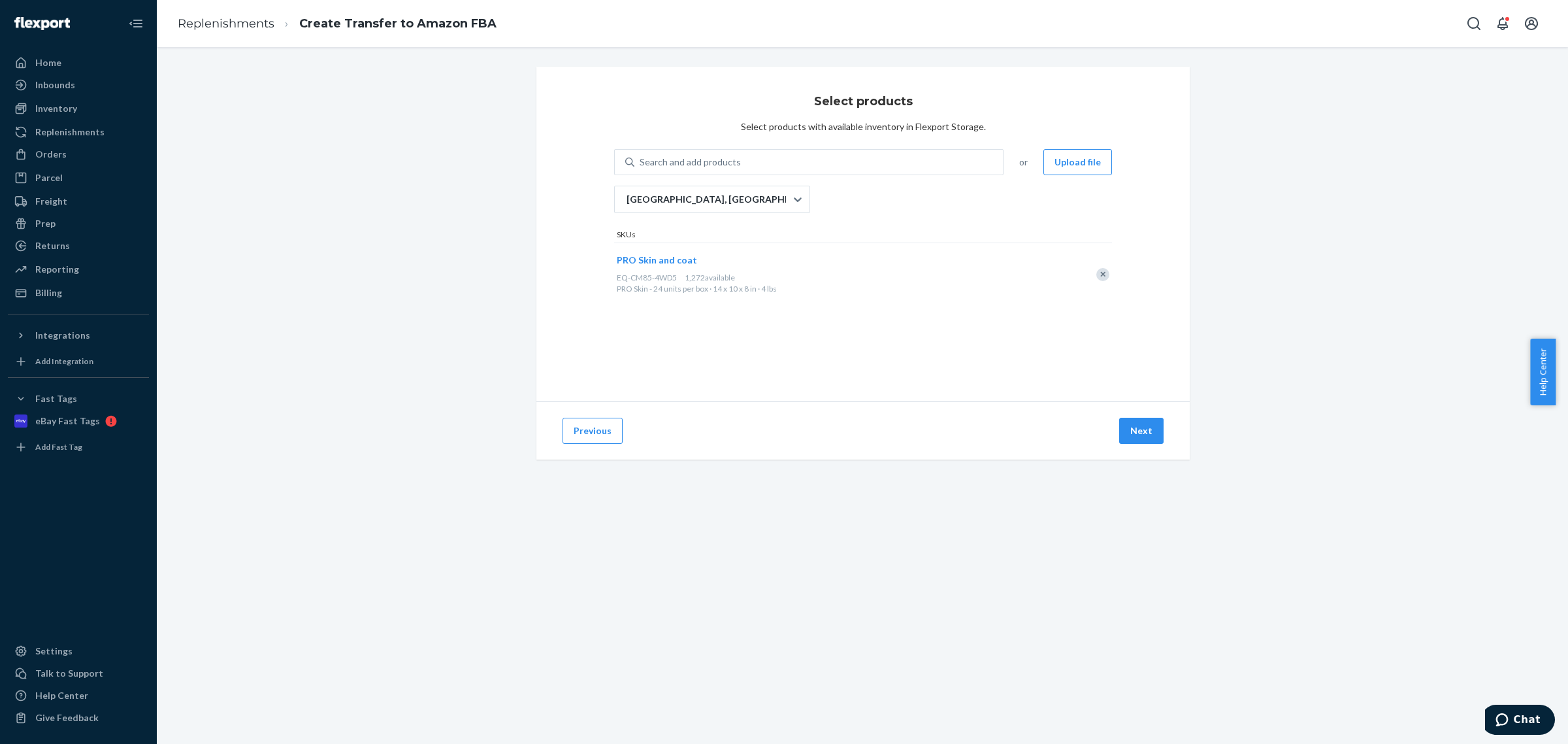
click at [1096, 277] on div "Remove Item" at bounding box center [1103, 275] width 13 height 13
click at [732, 168] on div "Search and add products" at bounding box center [818, 161] width 369 height 23
click at [641, 168] on input "Search and add products" at bounding box center [640, 162] width 1 height 13
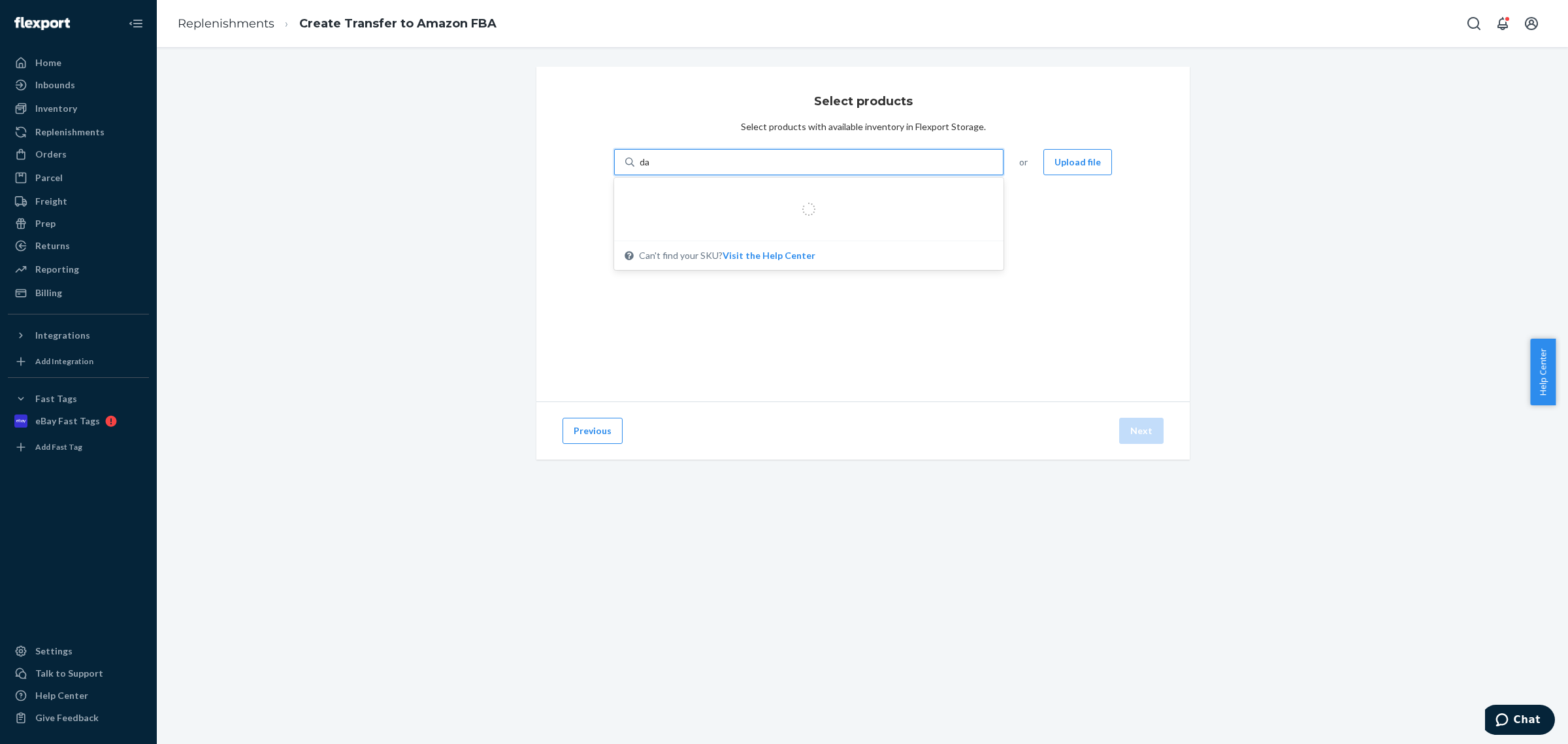
type input "dai"
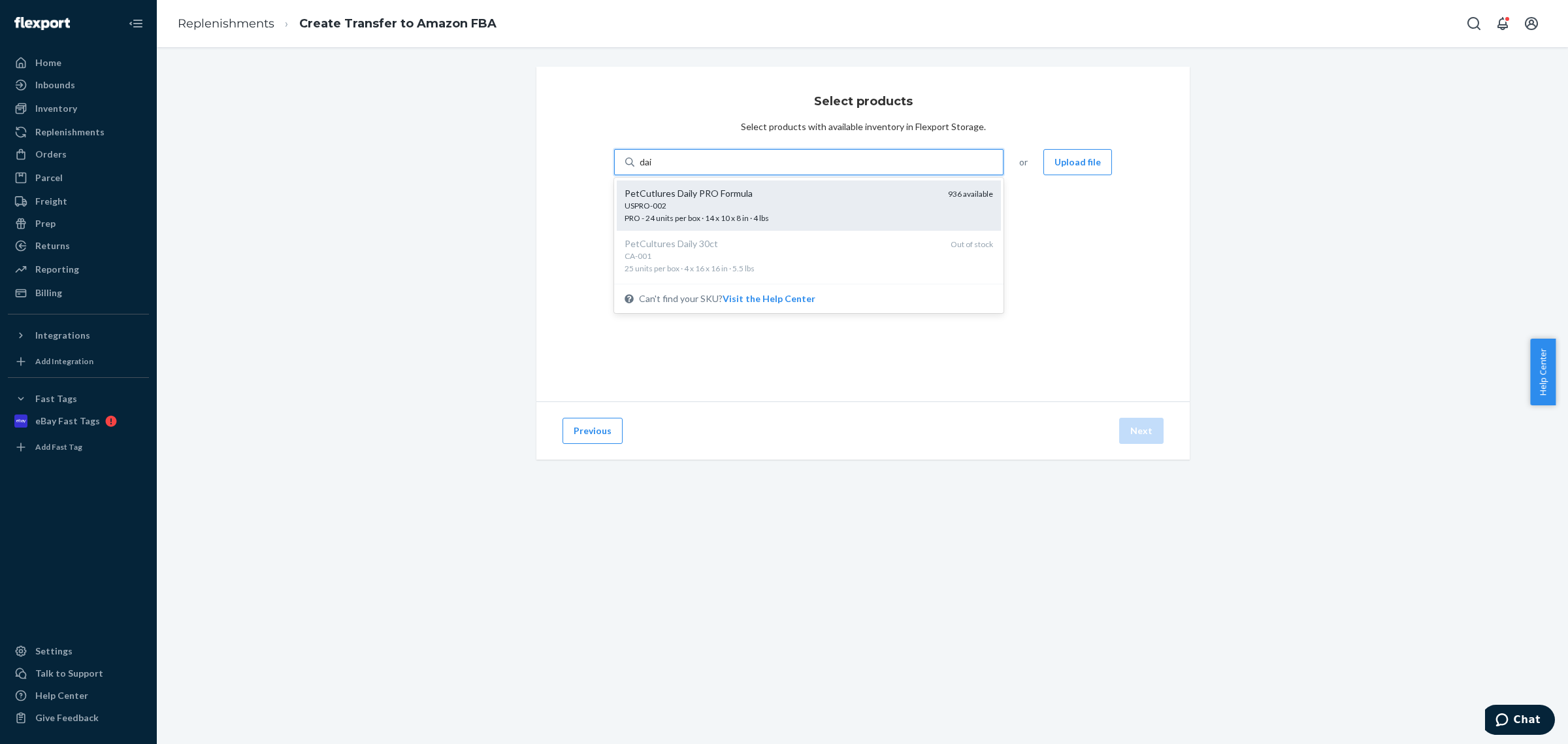
click at [759, 201] on div "USPRO-002" at bounding box center [781, 205] width 313 height 11
click at [653, 169] on input "dai" at bounding box center [646, 162] width 14 height 13
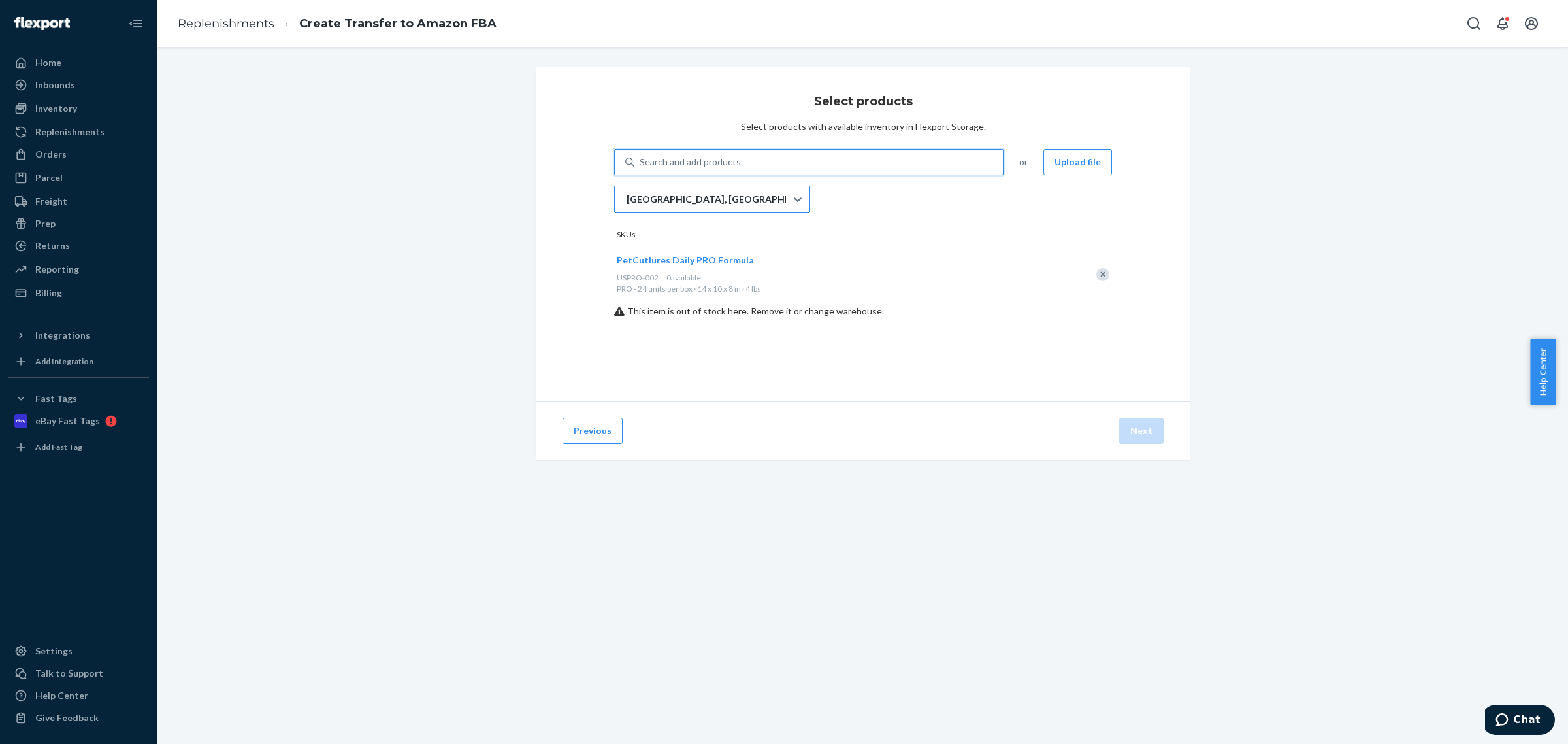
click at [722, 197] on div "[GEOGRAPHIC_DATA], [GEOGRAPHIC_DATA]" at bounding box center [700, 199] width 171 height 26
click at [626, 197] on input "[GEOGRAPHIC_DATA], [GEOGRAPHIC_DATA]" at bounding box center [626, 199] width 1 height 13
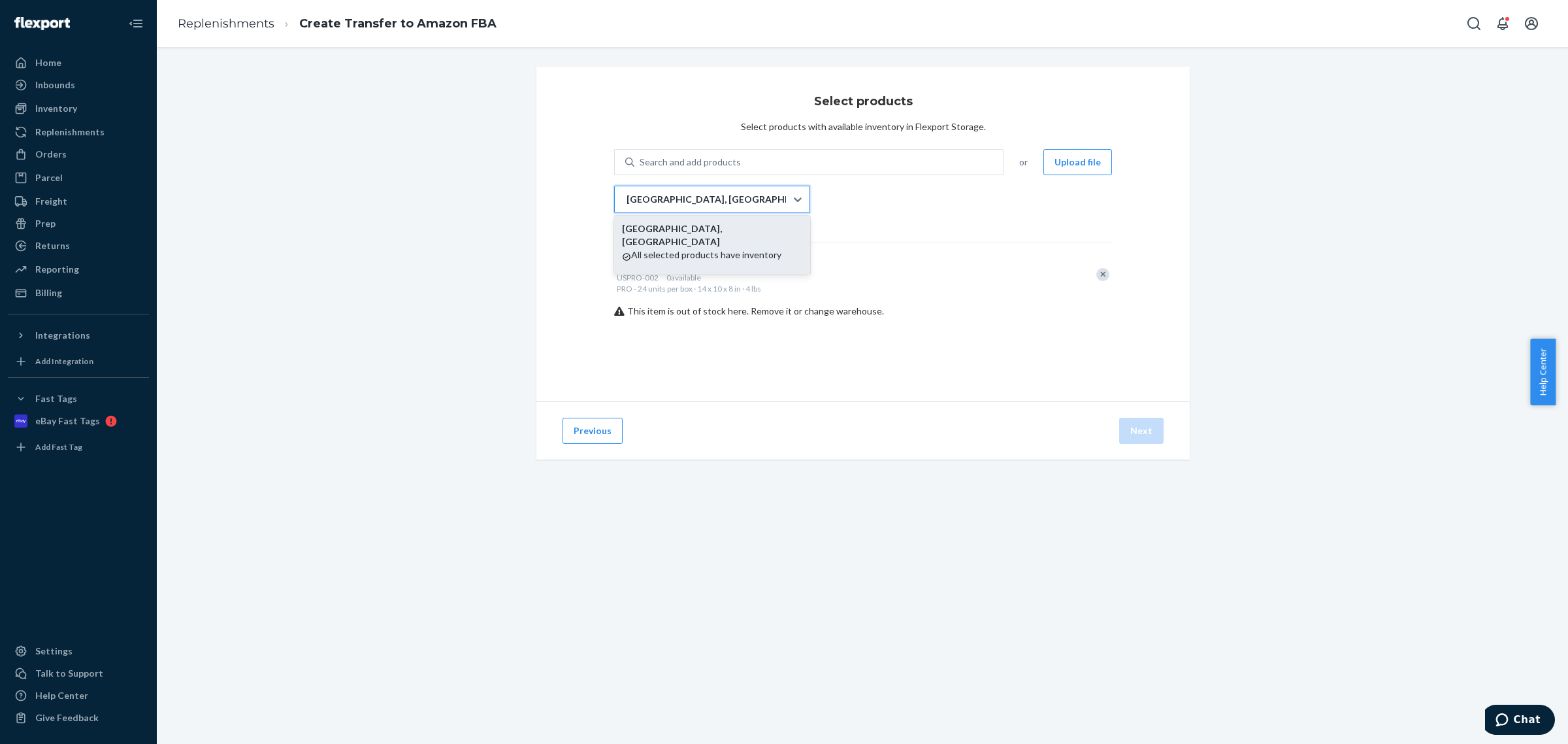
click at [732, 249] on div "All selected products have inventory" at bounding box center [712, 258] width 181 height 19
click at [626, 206] on input "option EWR1RS focused, 1 of 1. 1 result available. Use Up and Down to choose op…" at bounding box center [626, 199] width 1 height 13
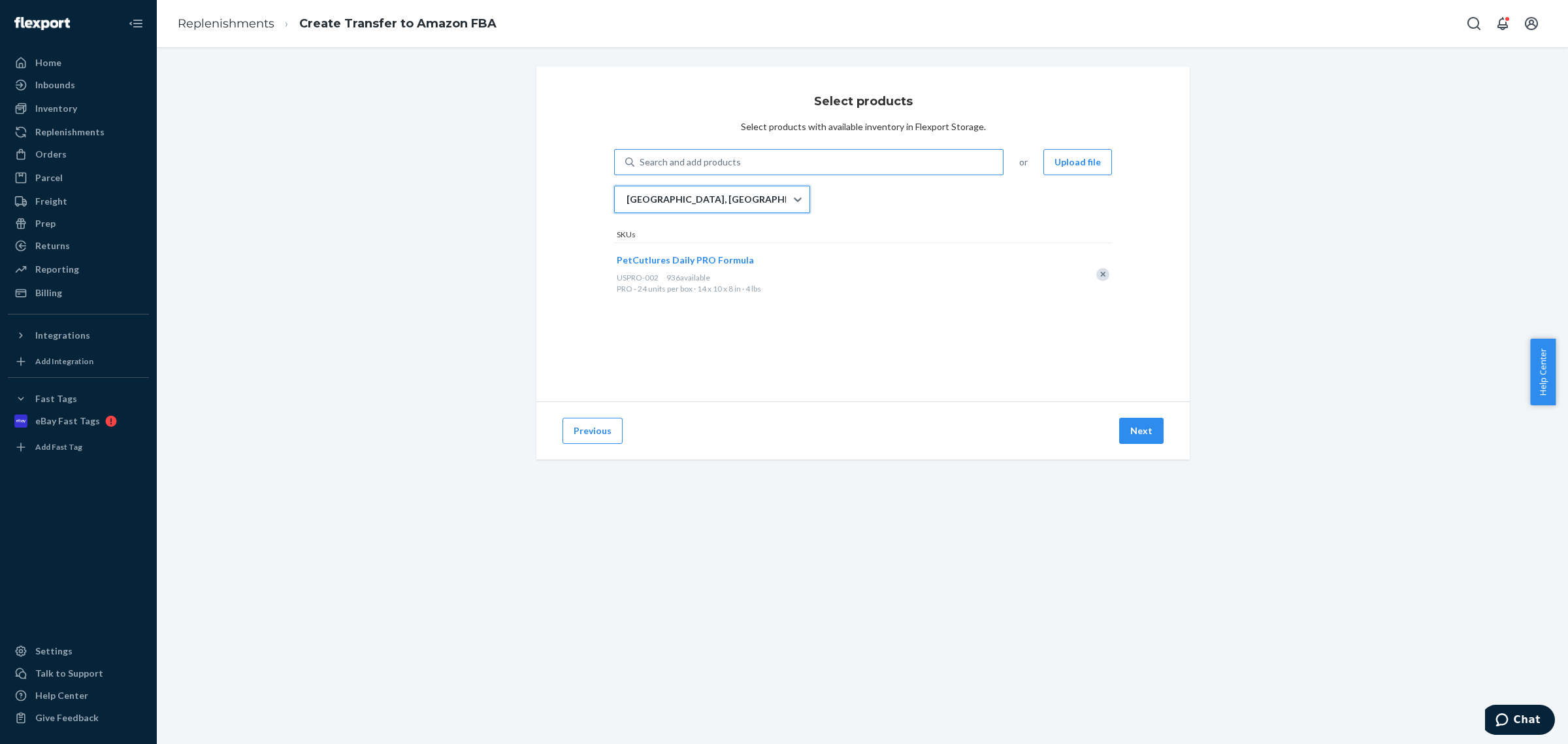
click at [737, 155] on div "Search and add products" at bounding box center [818, 161] width 369 height 23
click at [641, 155] on input "Search and add products" at bounding box center [640, 162] width 1 height 13
type input "calm"
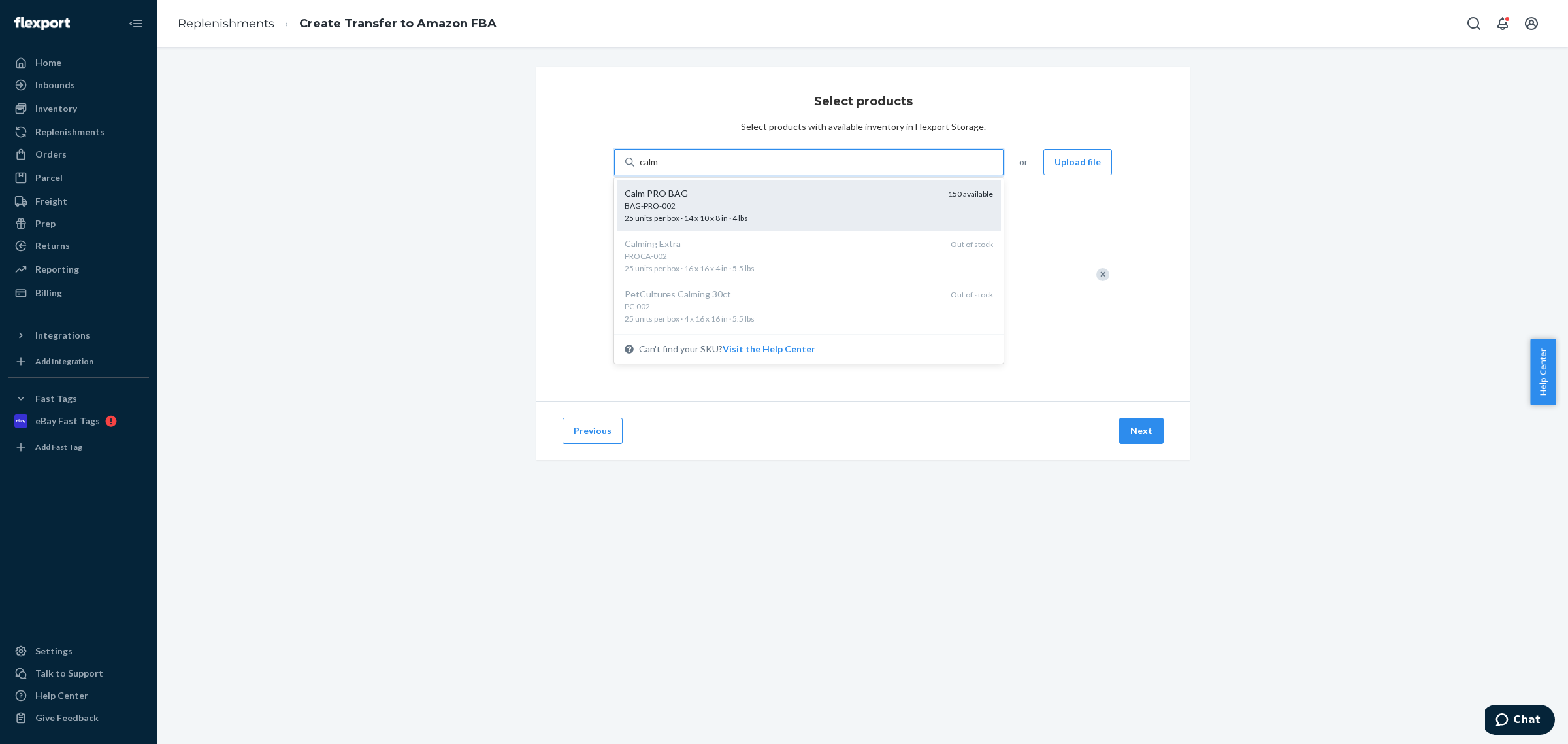
click at [782, 213] on div "BAG-PRO-002 25 units per box · 14 x 10 x 8 in · 4 lbs" at bounding box center [781, 212] width 313 height 24
click at [660, 169] on input "calm" at bounding box center [650, 162] width 20 height 13
